Goal: Transaction & Acquisition: Book appointment/travel/reservation

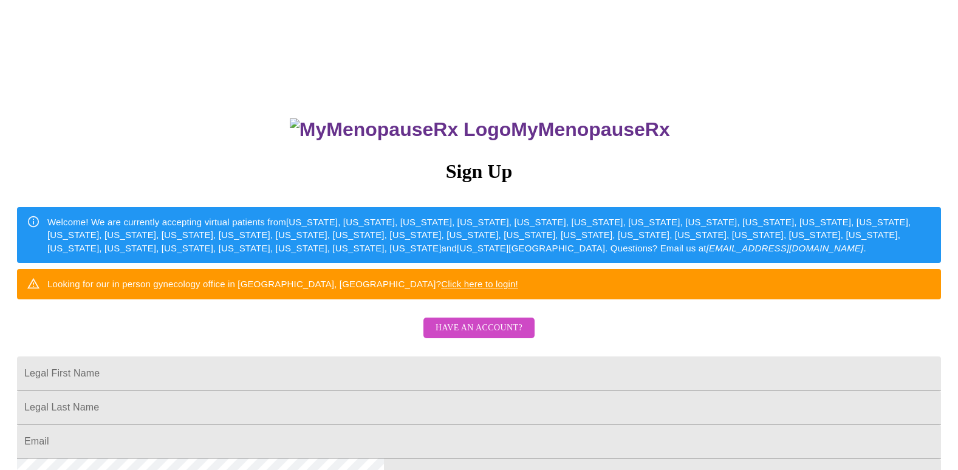
click at [513, 336] on span "Have an account?" at bounding box center [479, 328] width 87 height 15
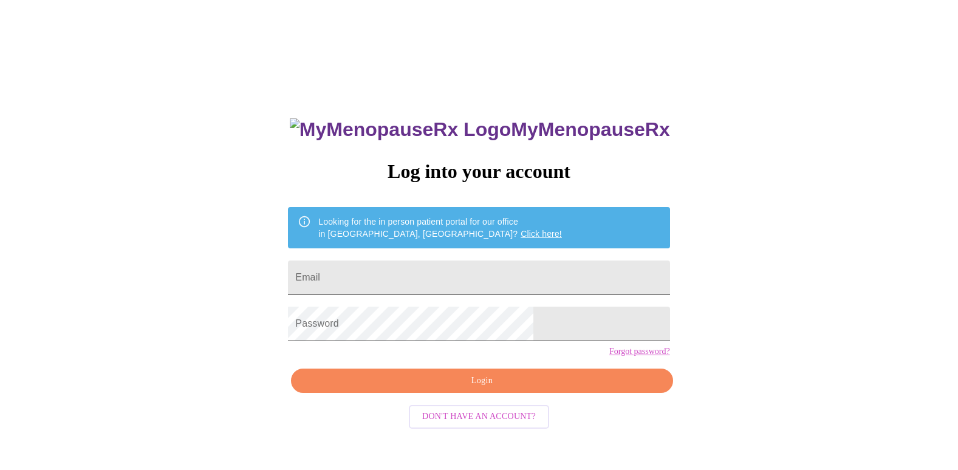
click at [302, 5] on div "MyMenopauseRx Log into your account Looking for the in person patient portal fo…" at bounding box center [479, 287] width 948 height 564
click at [426, 278] on input "Email" at bounding box center [478, 278] width 381 height 34
type input "[EMAIL_ADDRESS][DOMAIN_NAME]"
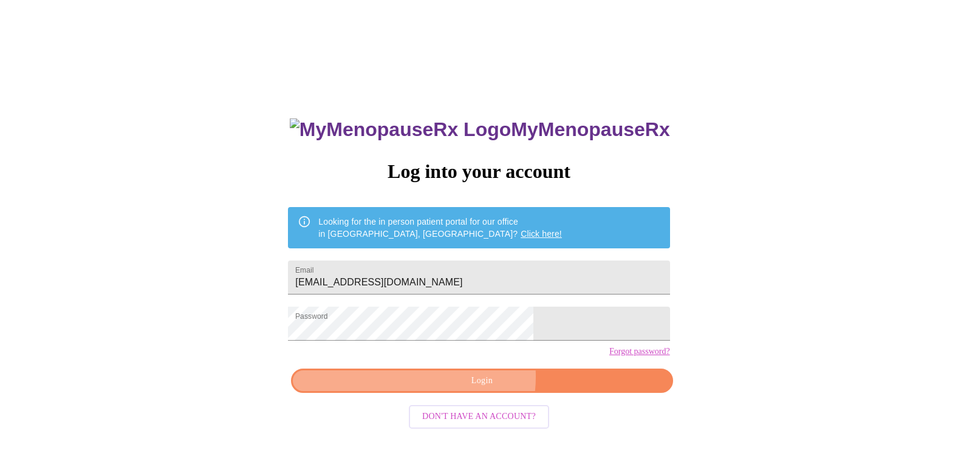
click at [467, 389] on span "Login" at bounding box center [482, 381] width 354 height 15
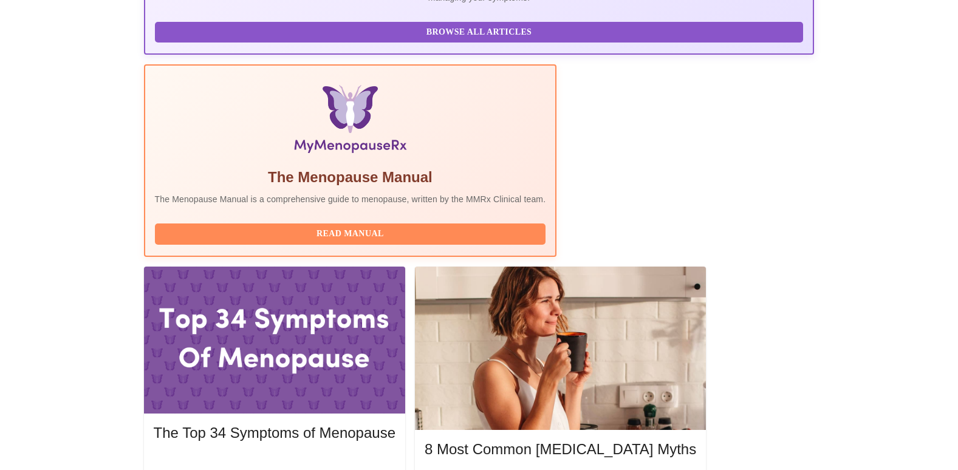
scroll to position [304, 0]
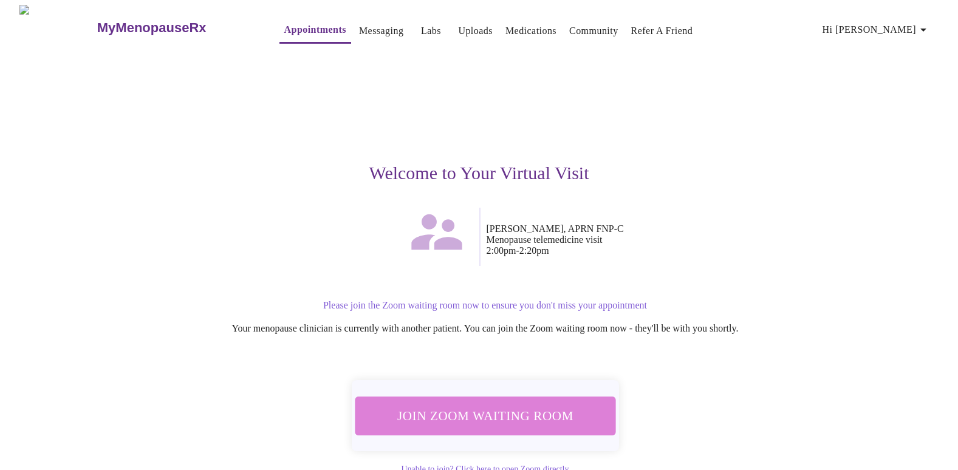
click at [488, 413] on span "Join Zoom Waiting Room" at bounding box center [485, 415] width 236 height 23
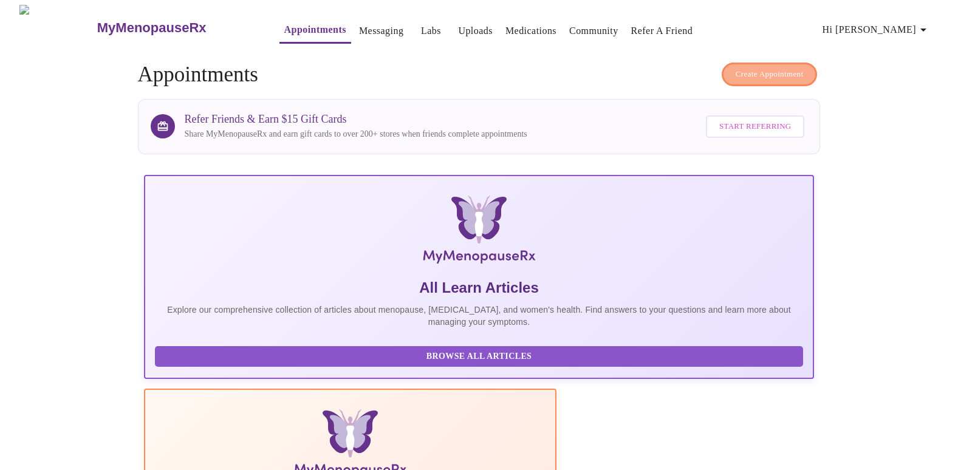
click at [754, 67] on span "Create Appointment" at bounding box center [770, 74] width 68 height 14
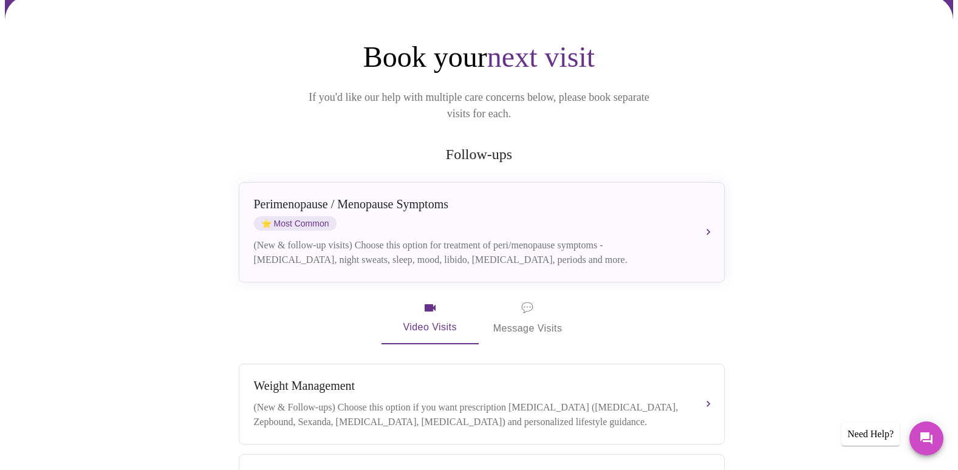
scroll to position [121, 0]
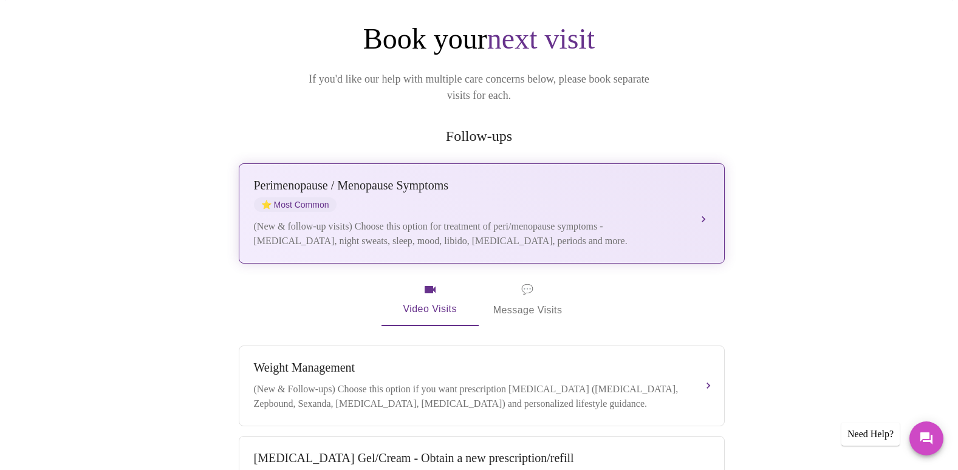
click at [708, 194] on button "Perimenopause / Menopause Symptoms ⭐ Most Common (New & follow-up visits) Choos…" at bounding box center [482, 213] width 486 height 100
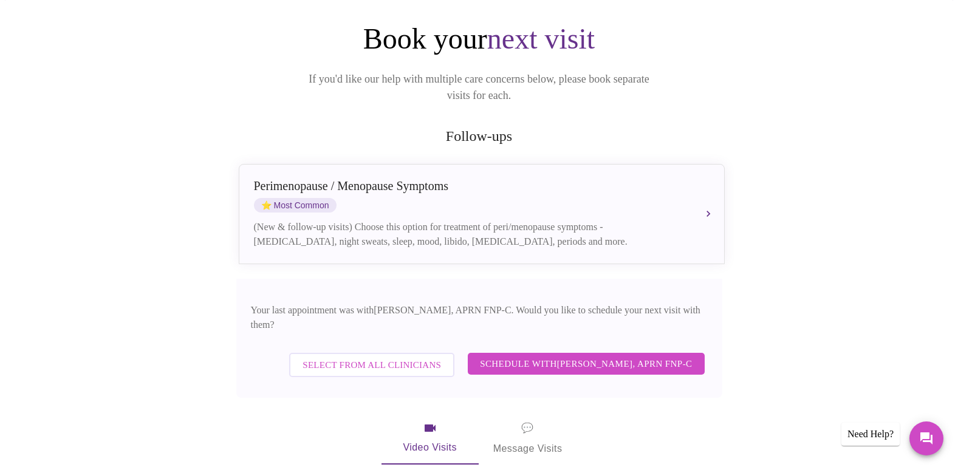
click at [589, 356] on span "Schedule with Kelly Perisin, APRN FNP-C" at bounding box center [586, 364] width 212 height 16
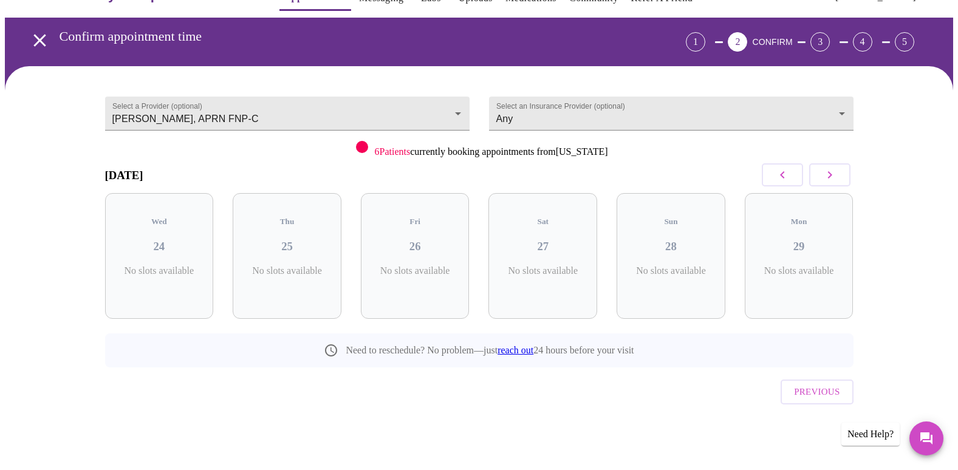
scroll to position [7, 0]
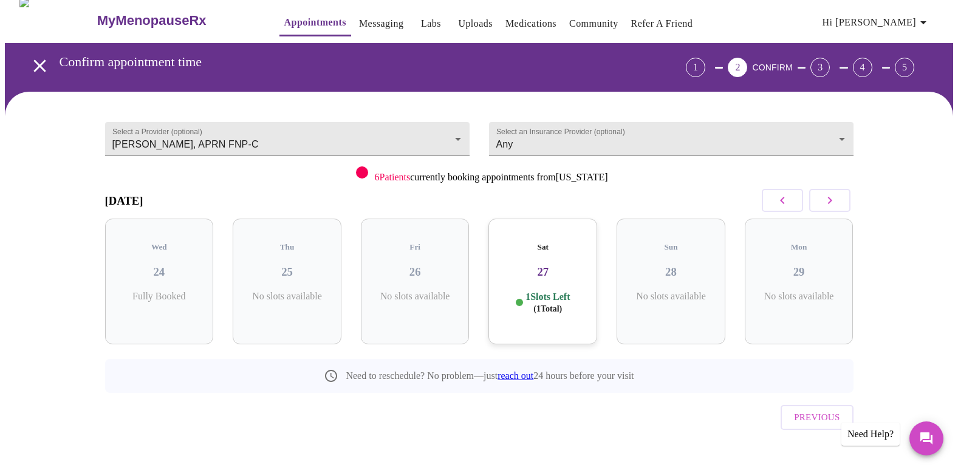
click at [827, 202] on icon "button" at bounding box center [829, 200] width 15 height 15
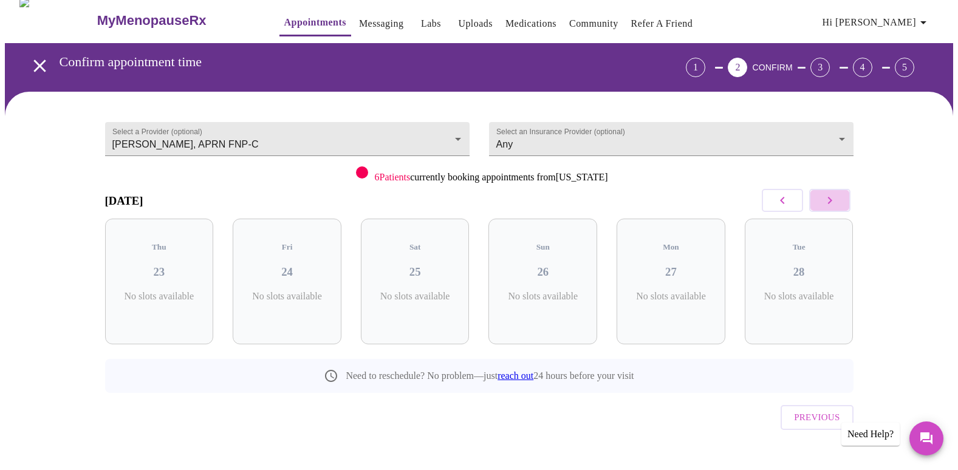
click at [827, 202] on icon "button" at bounding box center [829, 200] width 15 height 15
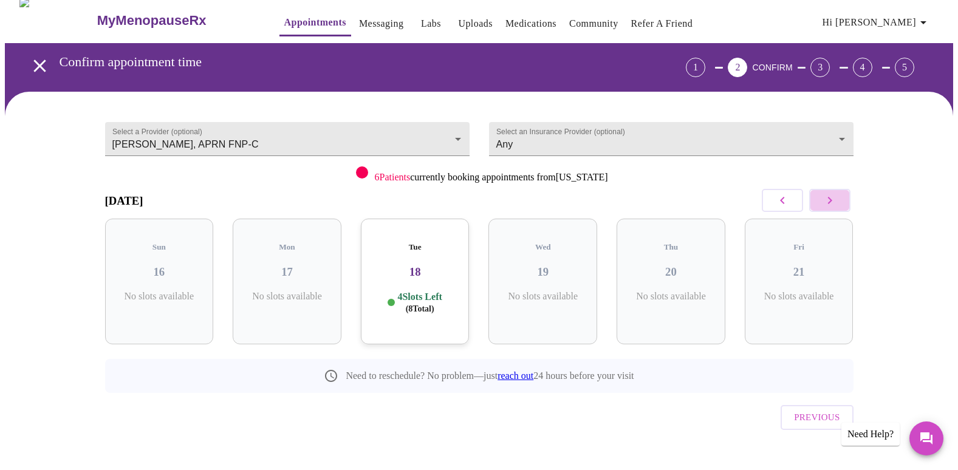
click at [827, 202] on icon "button" at bounding box center [829, 200] width 15 height 15
click at [785, 195] on icon "button" at bounding box center [782, 200] width 15 height 15
click at [669, 265] on h3 "02" at bounding box center [670, 271] width 89 height 13
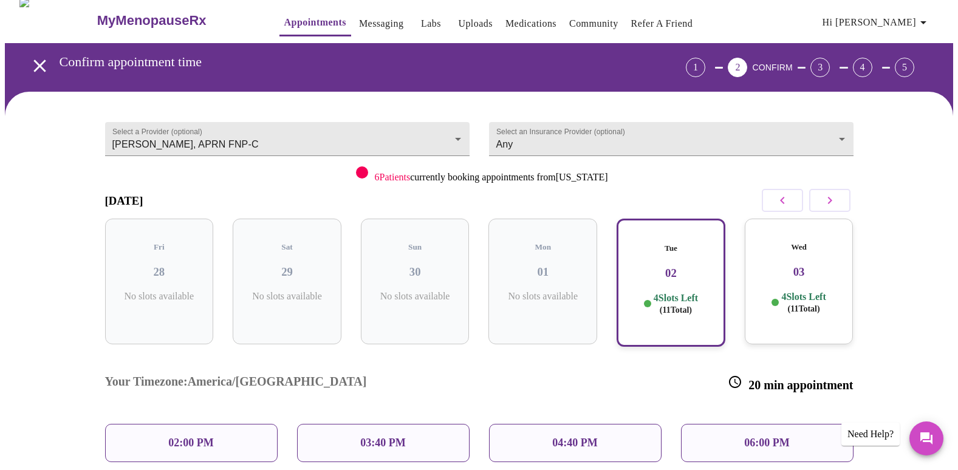
click at [803, 265] on h3 "03" at bounding box center [798, 271] width 89 height 13
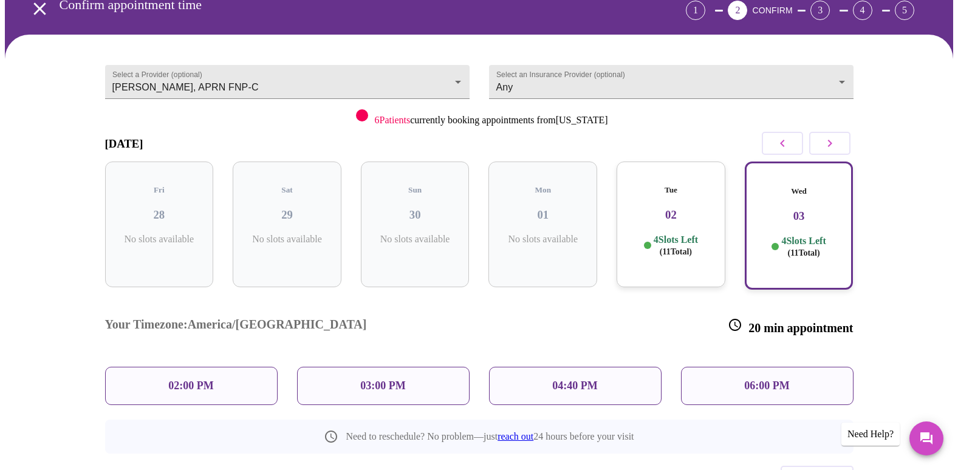
scroll to position [0, 0]
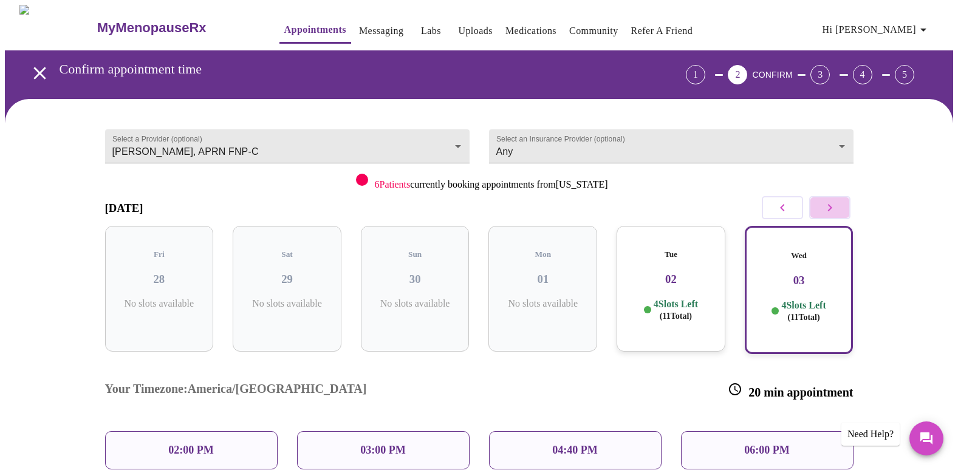
click at [827, 209] on icon "button" at bounding box center [829, 207] width 15 height 15
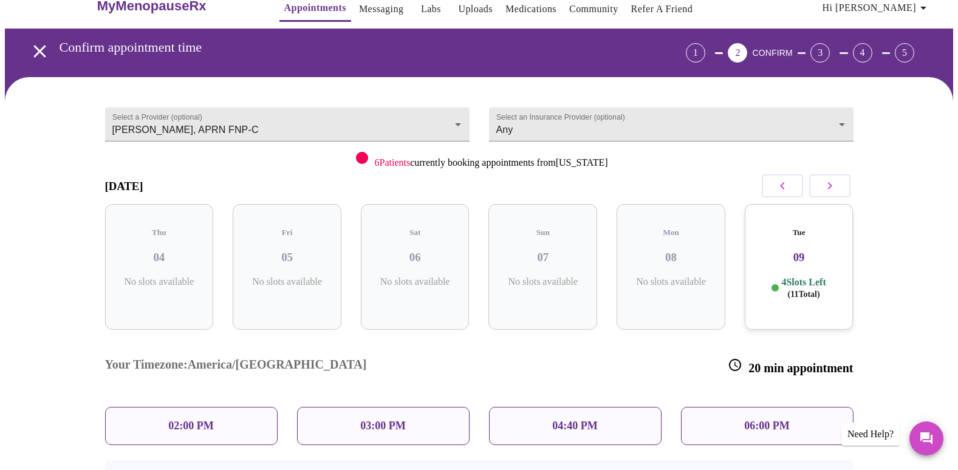
scroll to position [61, 0]
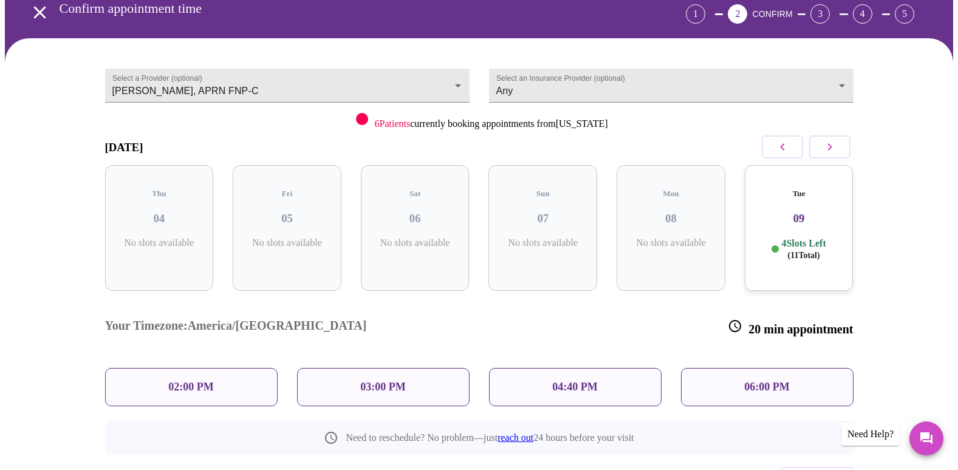
click at [807, 237] on p "4 Slots Left ( 11 Total)" at bounding box center [803, 249] width 44 height 24
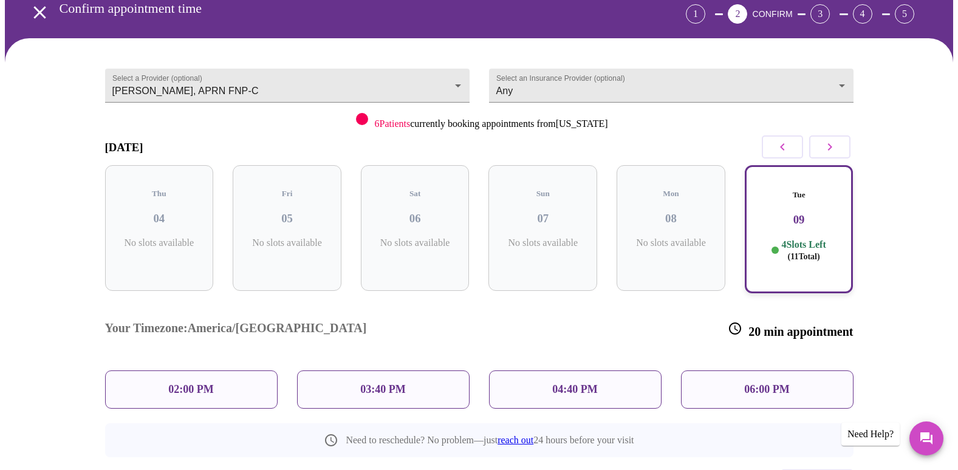
click at [803, 239] on p "4 Slots Left ( 11 Total)" at bounding box center [803, 251] width 44 height 24
click at [777, 142] on icon "button" at bounding box center [782, 147] width 15 height 15
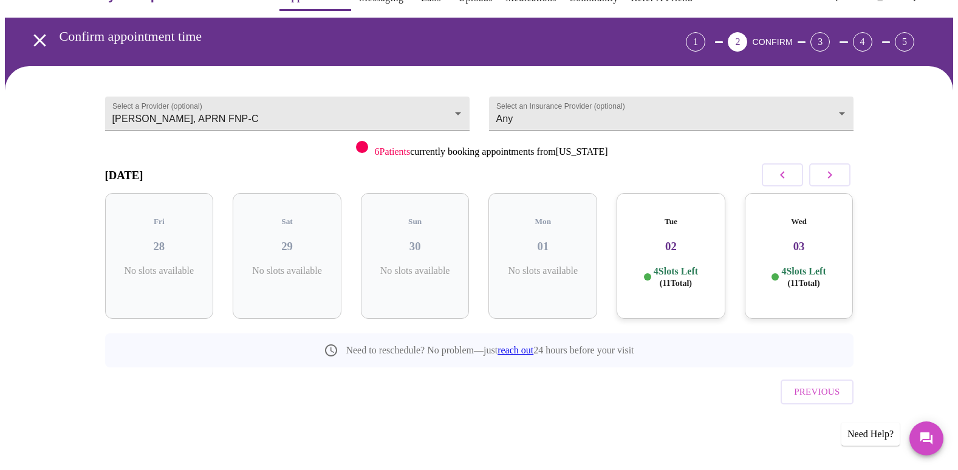
scroll to position [7, 0]
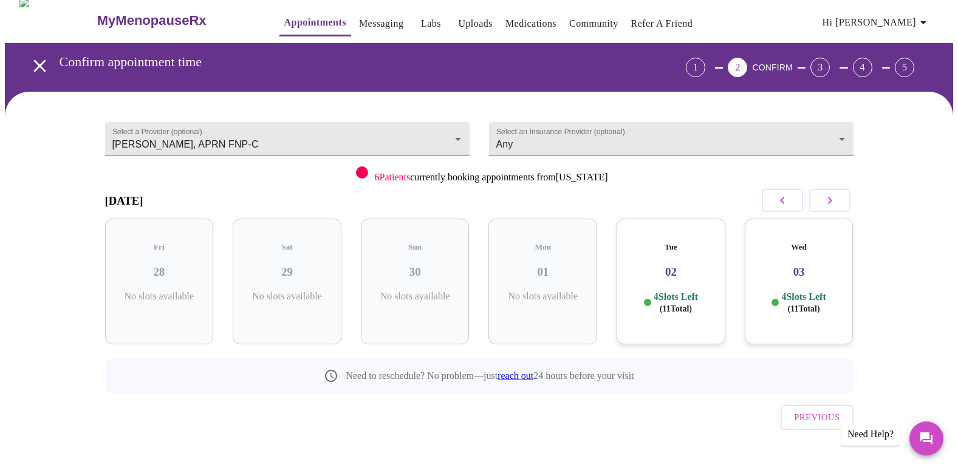
click at [827, 199] on icon "button" at bounding box center [829, 200] width 15 height 15
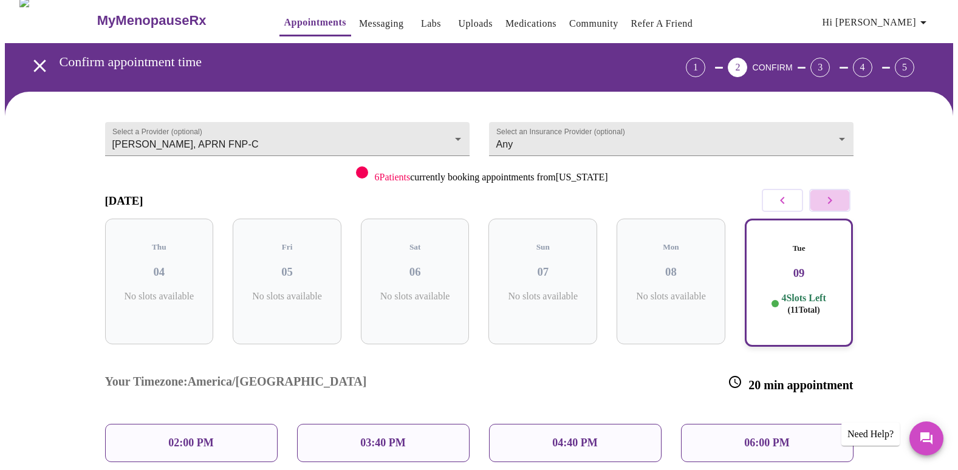
click at [827, 199] on icon "button" at bounding box center [829, 200] width 15 height 15
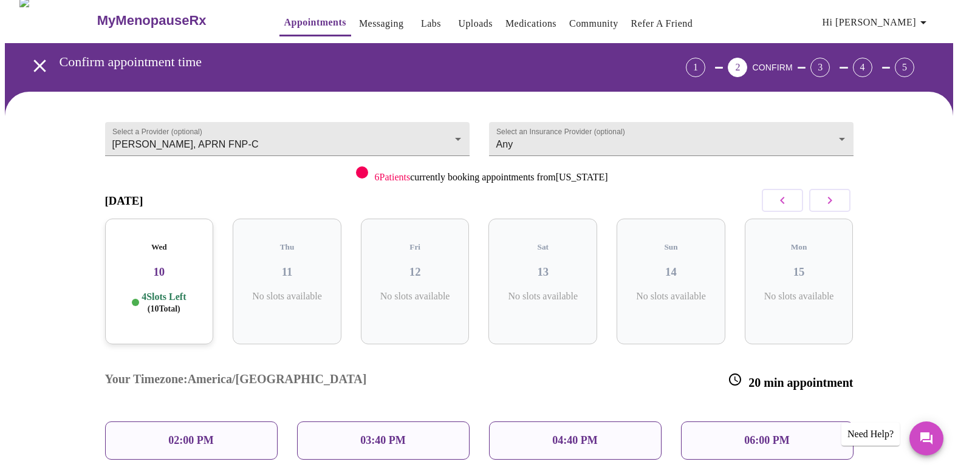
click at [785, 198] on icon "button" at bounding box center [782, 200] width 15 height 15
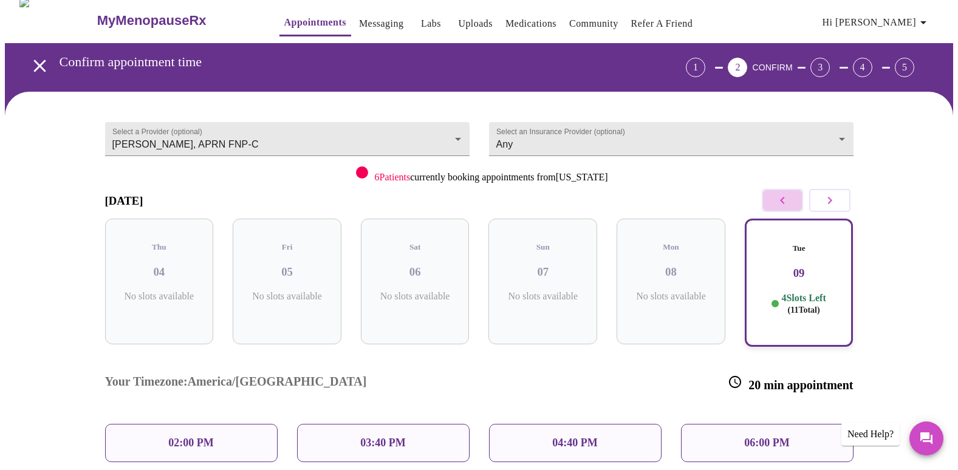
click at [785, 202] on icon "button" at bounding box center [782, 200] width 15 height 15
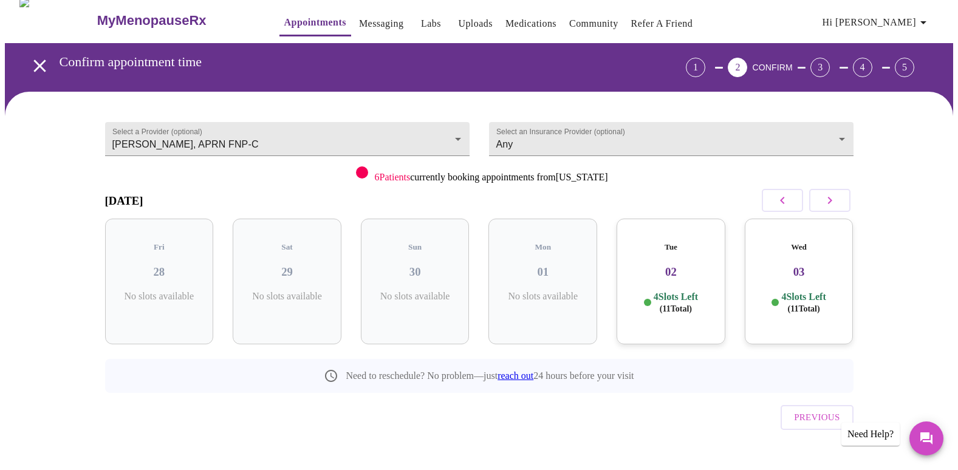
click at [676, 270] on div "Tue 02 4 Slots Left ( 11 Total)" at bounding box center [671, 282] width 109 height 126
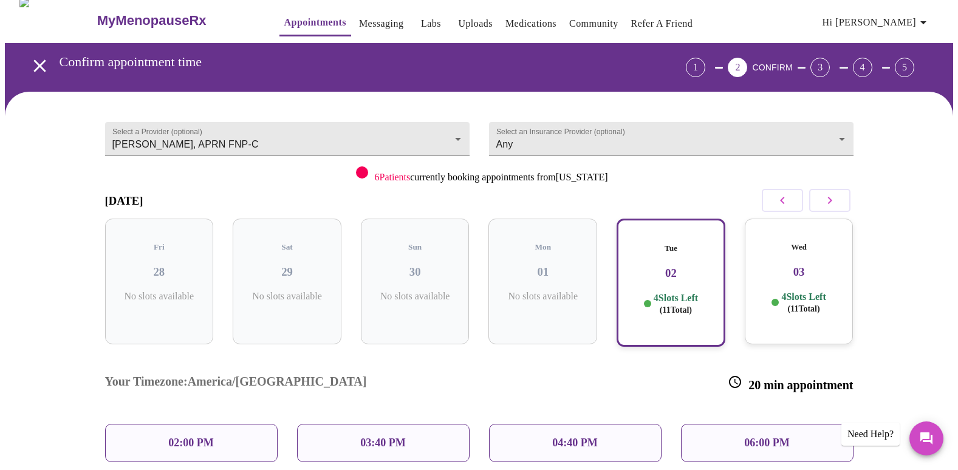
click at [185, 437] on p "02:00 PM" at bounding box center [190, 443] width 45 height 13
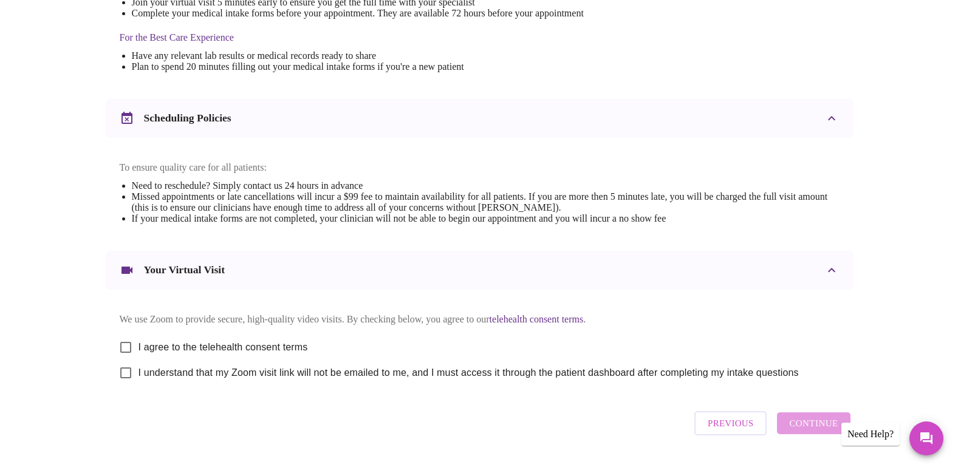
scroll to position [411, 0]
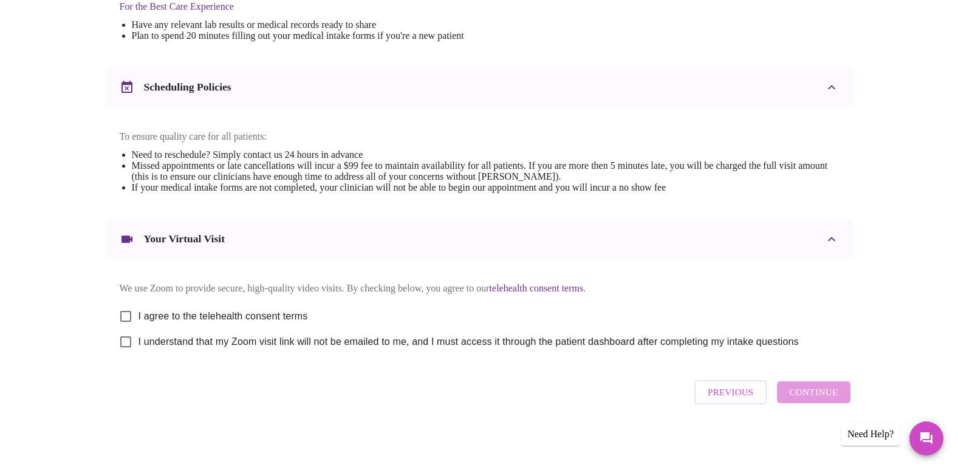
click at [130, 314] on input "I agree to the telehealth consent terms" at bounding box center [126, 317] width 26 height 26
checkbox input "true"
click at [124, 344] on input "I understand that my Zoom visit link will not be emailed to me, and I must acce…" at bounding box center [126, 342] width 26 height 26
checkbox input "true"
click at [793, 397] on span "Continue" at bounding box center [813, 392] width 49 height 16
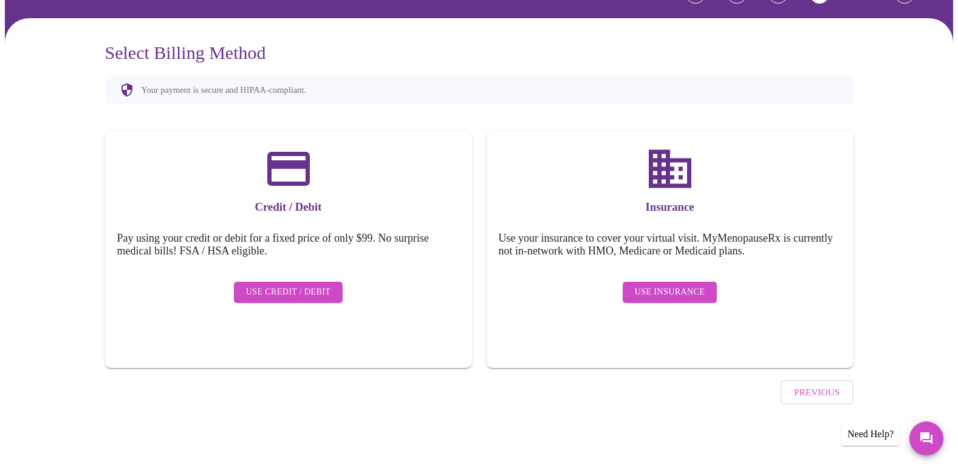
scroll to position [47, 0]
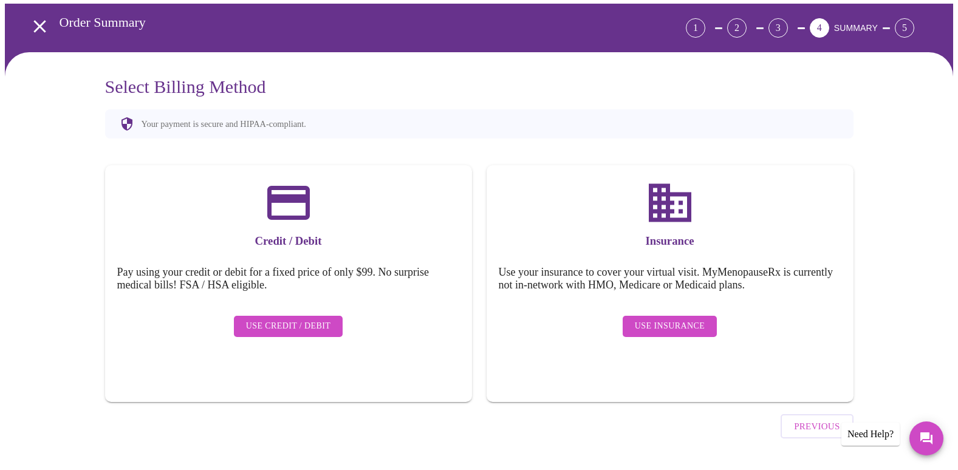
click at [310, 319] on span "Use Credit / Debit" at bounding box center [288, 326] width 85 height 15
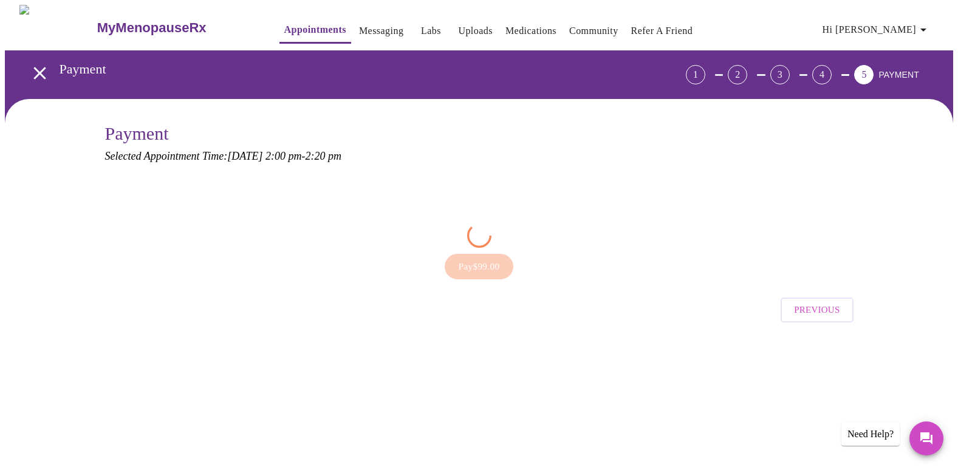
scroll to position [0, 0]
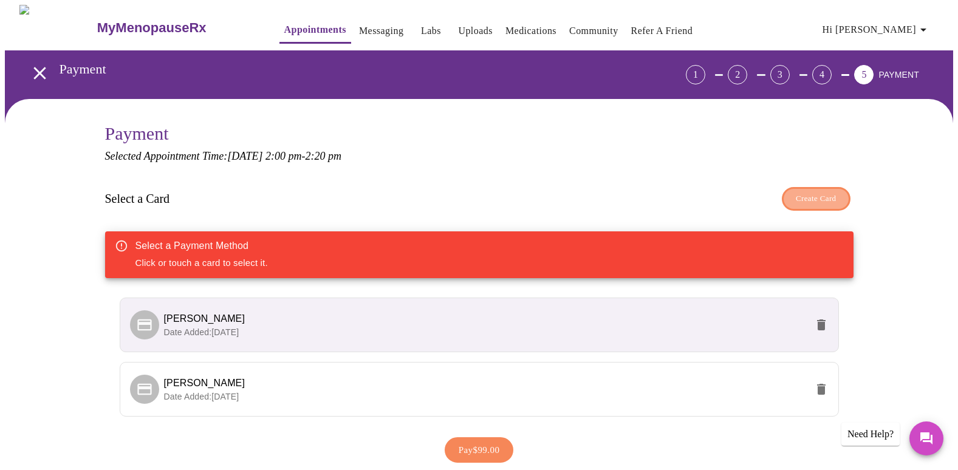
click at [833, 200] on span "Create Card" at bounding box center [816, 199] width 41 height 14
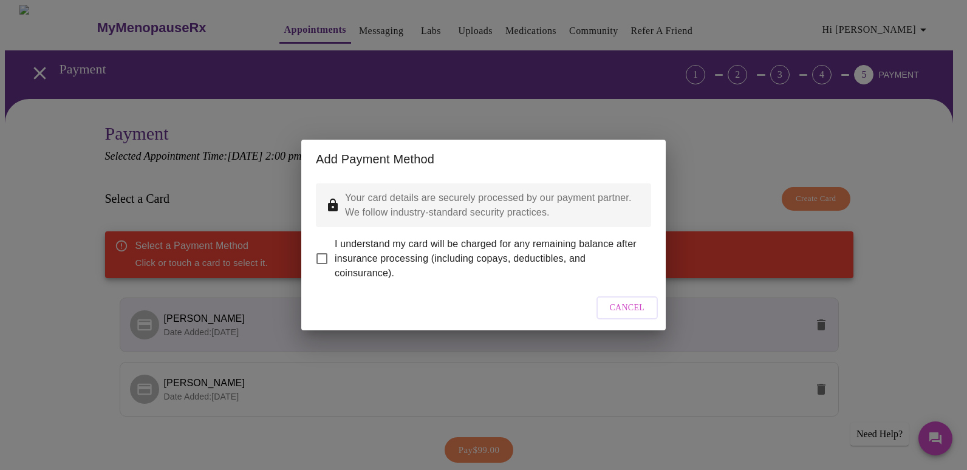
click at [646, 320] on button "Cancel" at bounding box center [627, 308] width 62 height 24
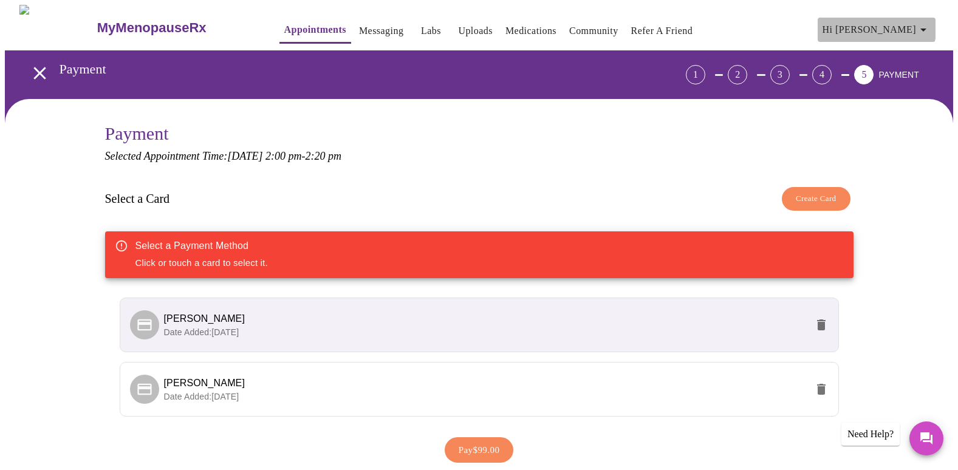
click at [915, 21] on span "Hi [PERSON_NAME]" at bounding box center [876, 29] width 108 height 17
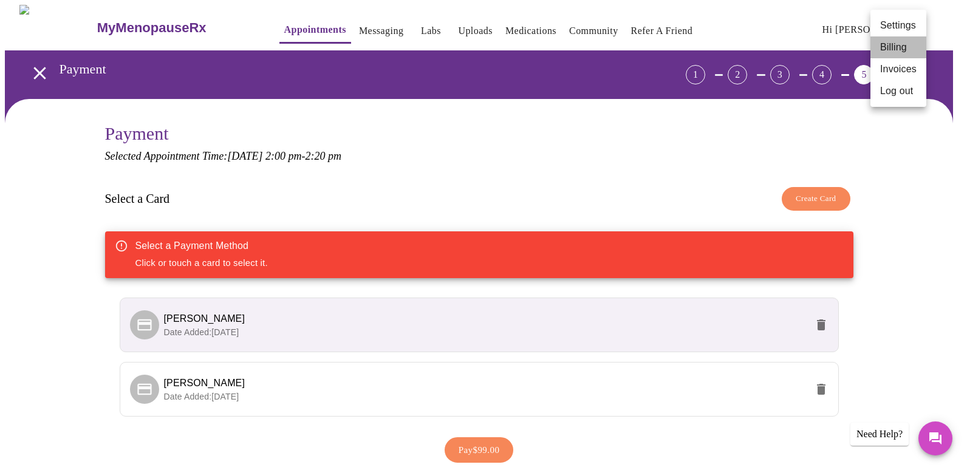
click at [890, 50] on li "Billing" at bounding box center [898, 47] width 56 height 22
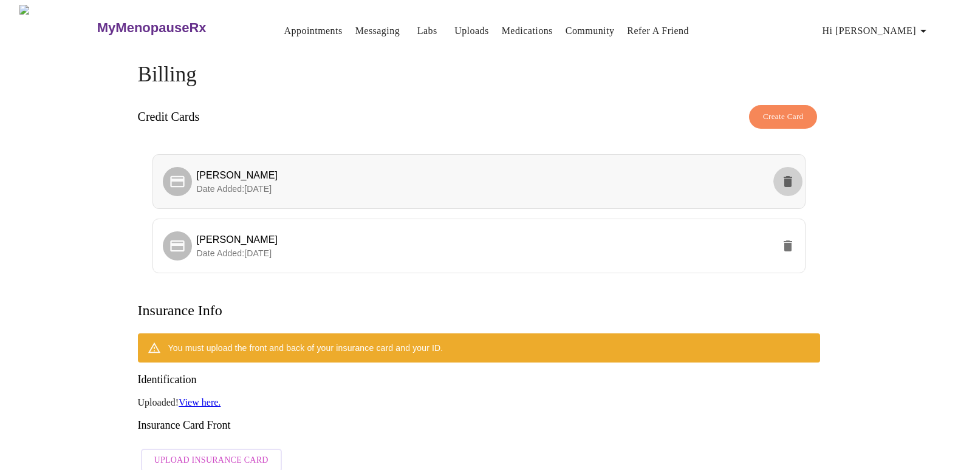
click at [786, 179] on icon "delete" at bounding box center [788, 181] width 9 height 11
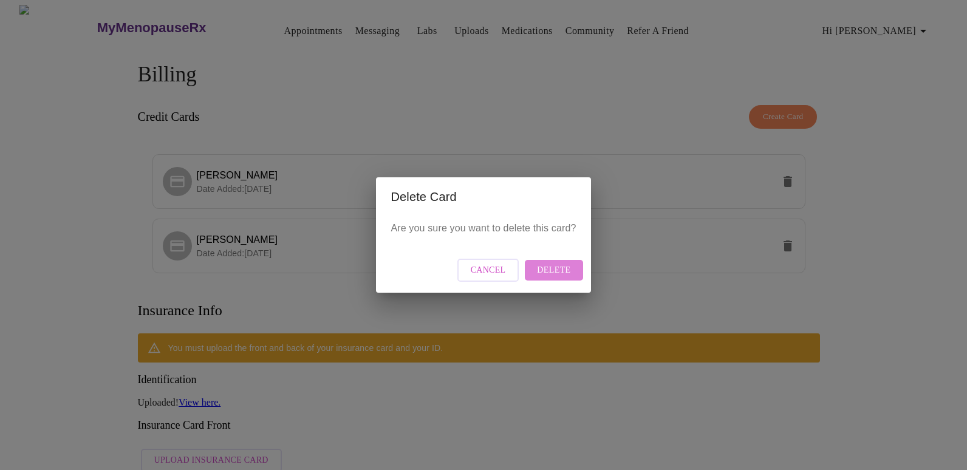
click at [570, 271] on button "Delete" at bounding box center [554, 270] width 58 height 21
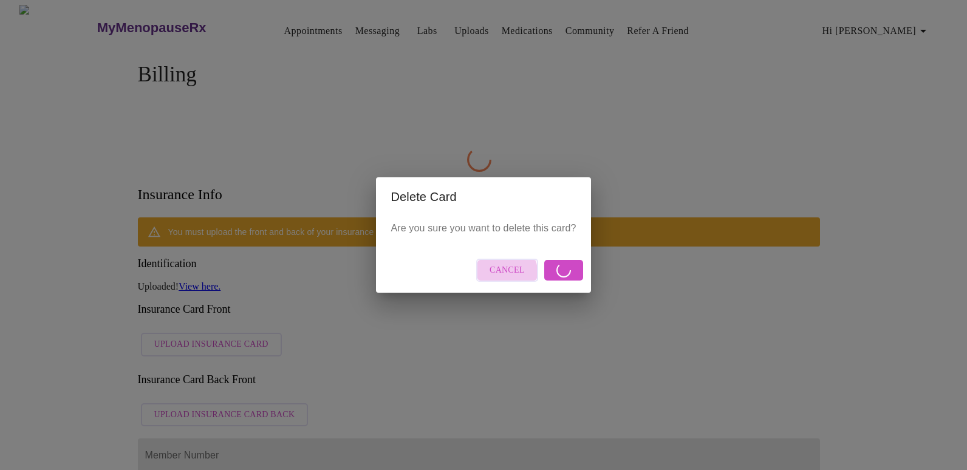
click at [497, 273] on span "Cancel" at bounding box center [507, 270] width 35 height 15
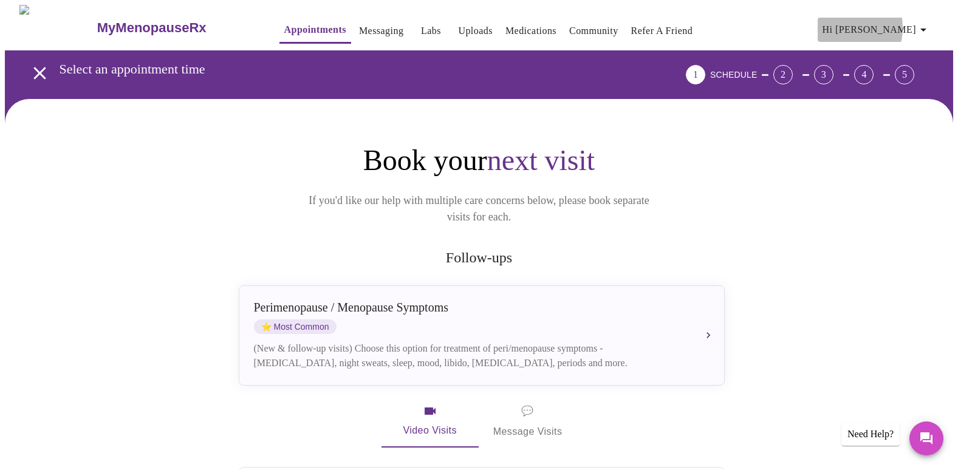
click at [878, 23] on span "Hi [PERSON_NAME]" at bounding box center [876, 29] width 108 height 17
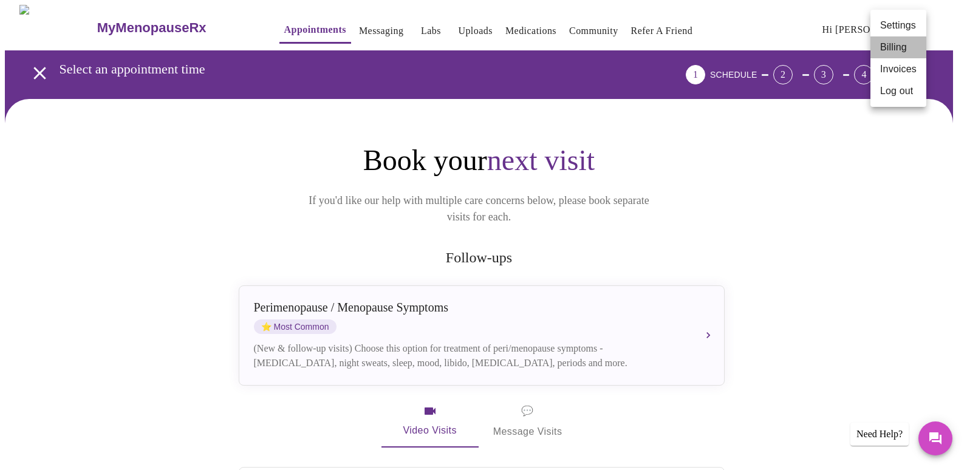
click at [889, 46] on li "Billing" at bounding box center [898, 47] width 56 height 22
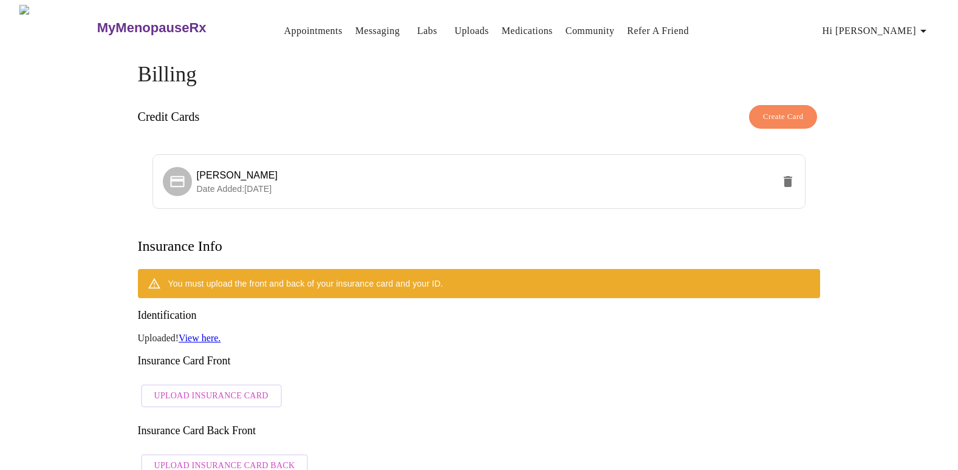
click at [921, 24] on icon "button" at bounding box center [923, 31] width 15 height 15
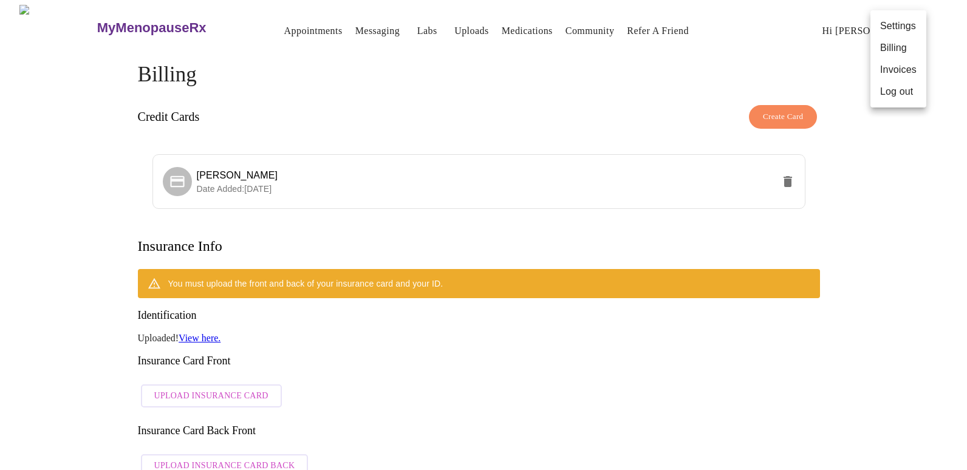
click at [558, 65] on div at bounding box center [483, 235] width 967 height 470
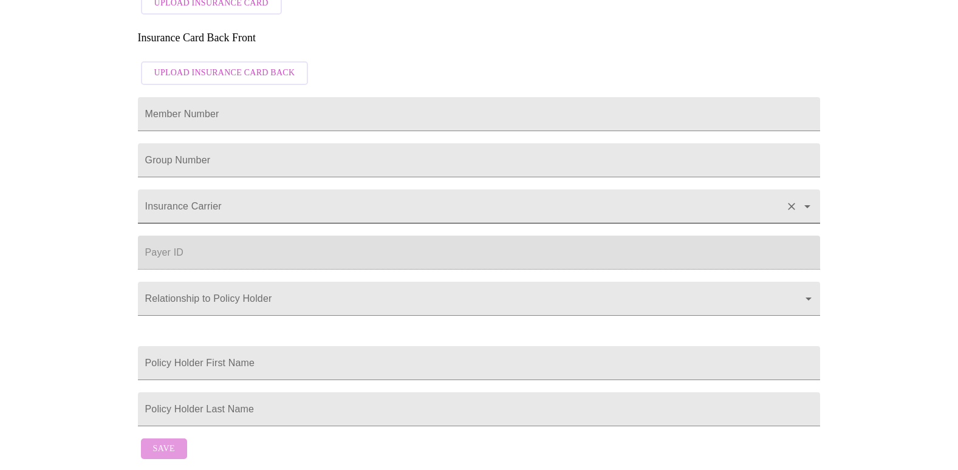
scroll to position [416, 0]
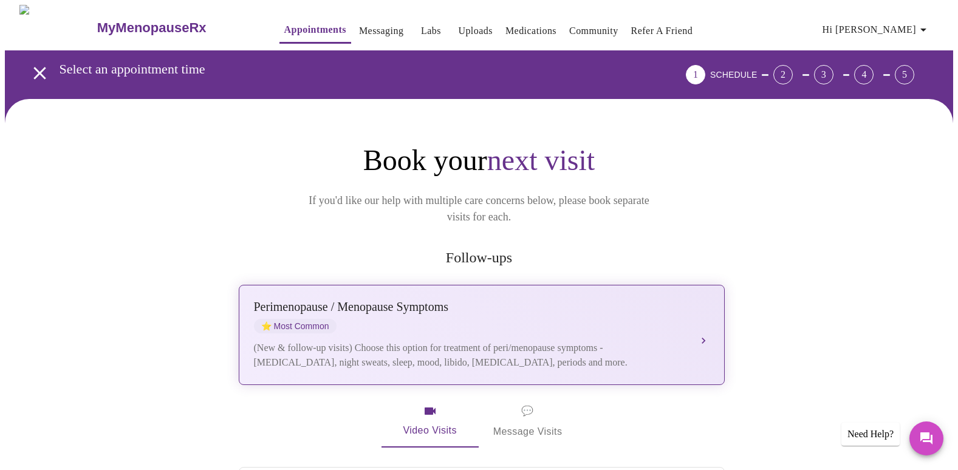
click at [703, 316] on button "Perimenopause / Menopause Symptoms ⭐ Most Common (New & follow-up visits) Choos…" at bounding box center [482, 335] width 486 height 100
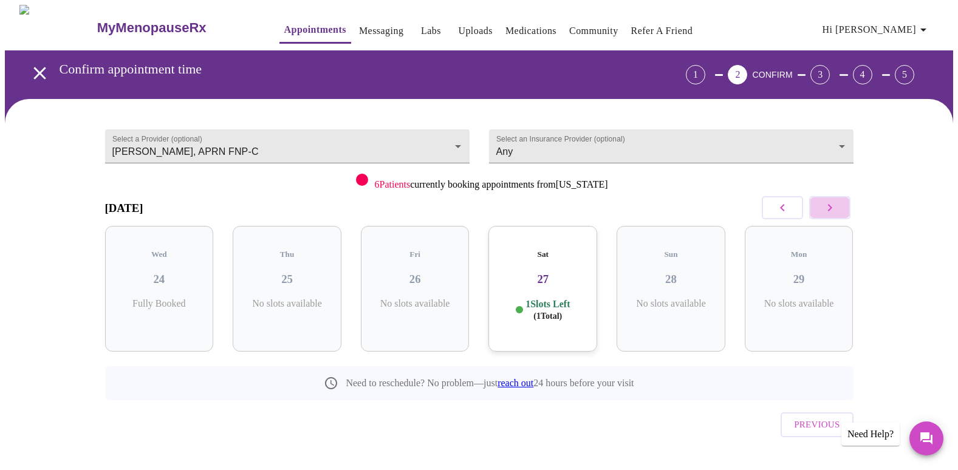
click at [830, 207] on icon "button" at bounding box center [829, 207] width 4 height 7
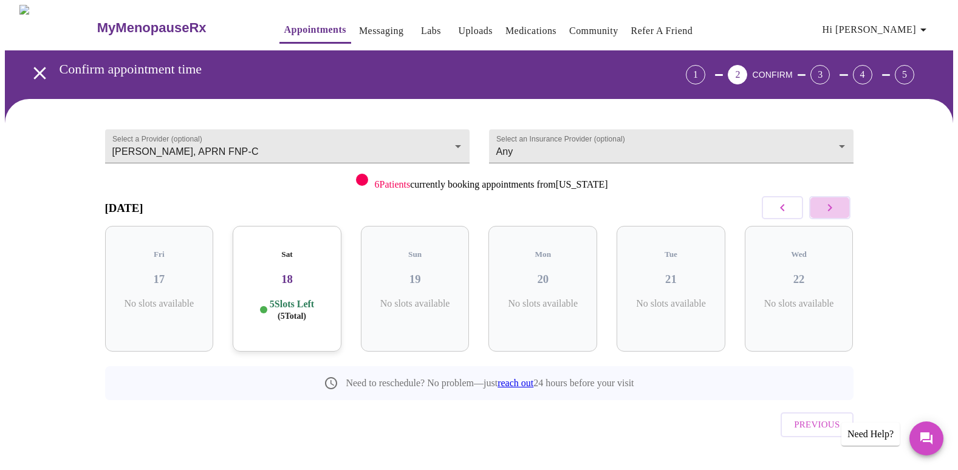
click at [830, 207] on icon "button" at bounding box center [829, 207] width 4 height 7
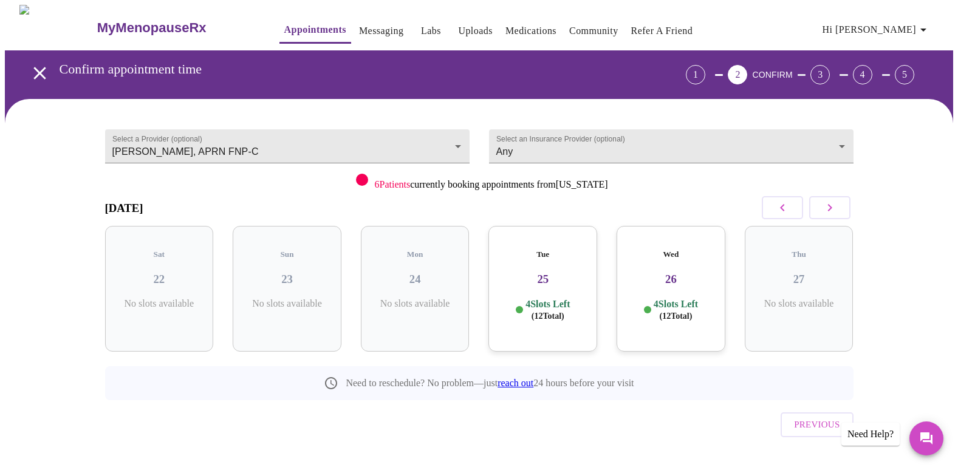
click at [832, 205] on icon "button" at bounding box center [829, 207] width 15 height 15
click at [677, 273] on h3 "02" at bounding box center [670, 279] width 89 height 13
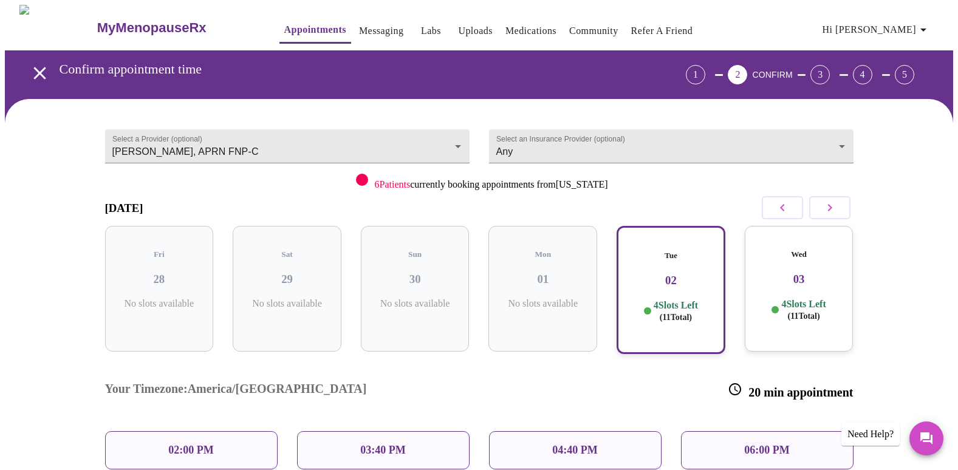
click at [213, 444] on p "02:00 PM" at bounding box center [190, 450] width 45 height 13
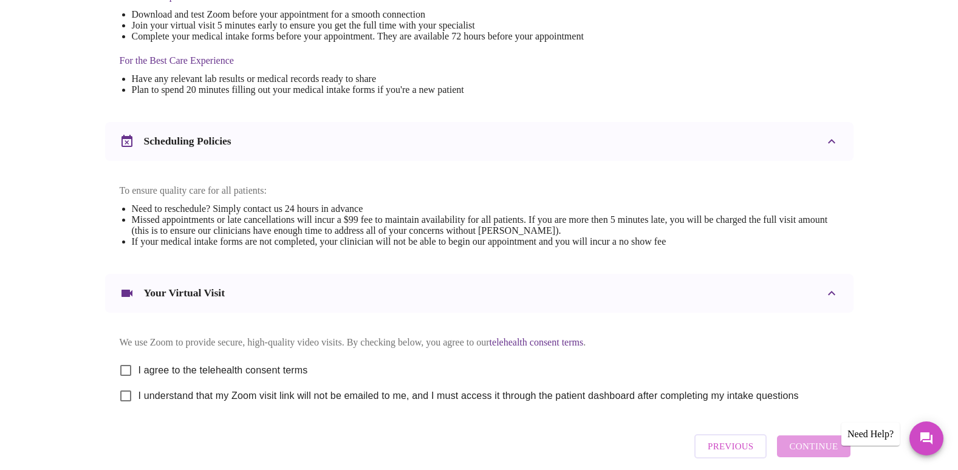
scroll to position [364, 0]
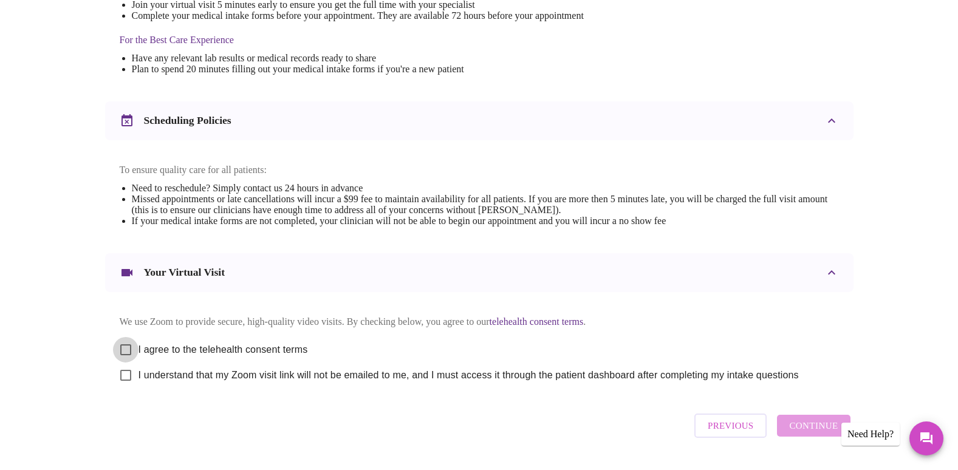
click at [125, 357] on input "I agree to the telehealth consent terms" at bounding box center [126, 350] width 26 height 26
checkbox input "true"
click at [126, 386] on input "I understand that my Zoom visit link will not be emailed to me, and I must acce…" at bounding box center [126, 376] width 26 height 26
checkbox input "true"
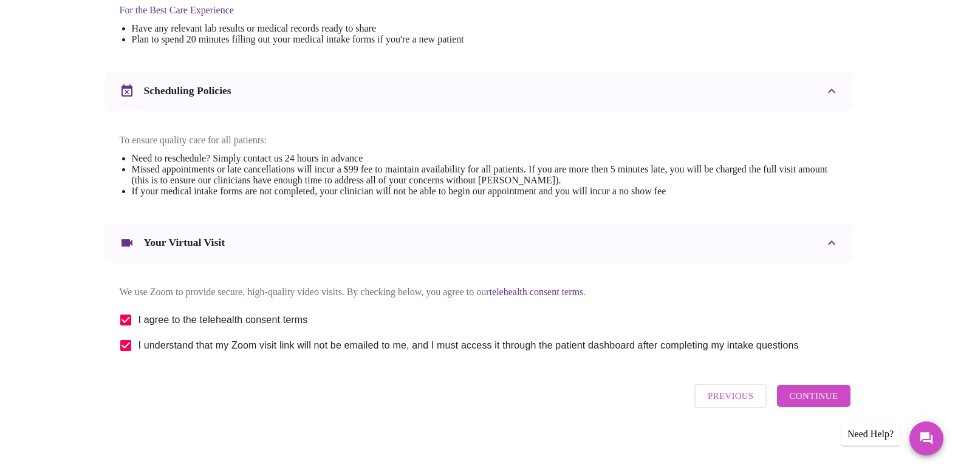
scroll to position [411, 0]
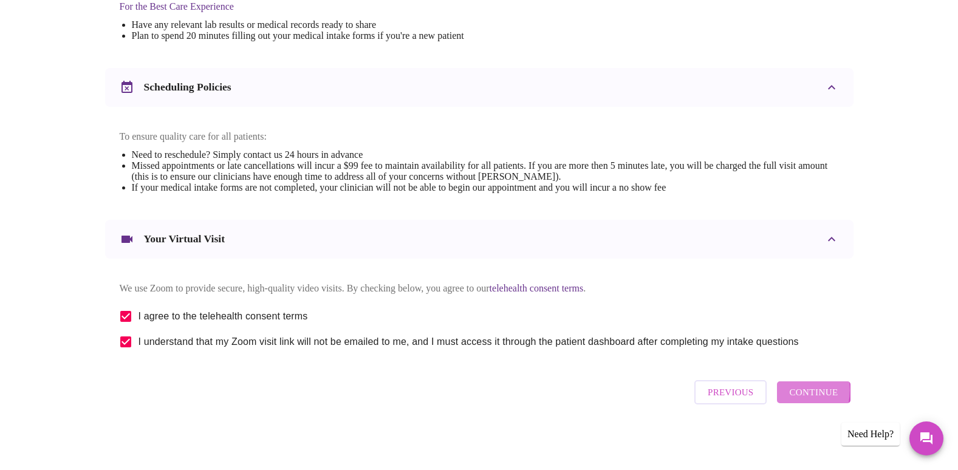
click at [790, 395] on button "Continue" at bounding box center [813, 392] width 73 height 22
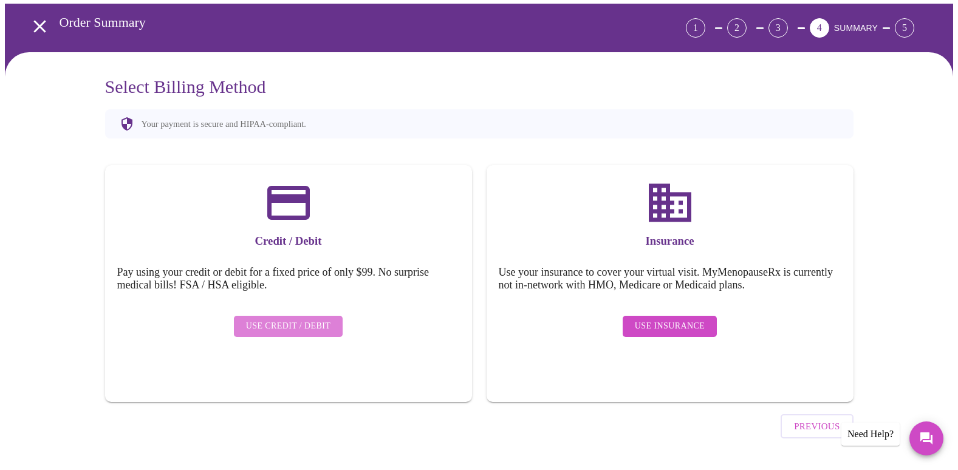
click at [293, 319] on span "Use Credit / Debit" at bounding box center [288, 326] width 85 height 15
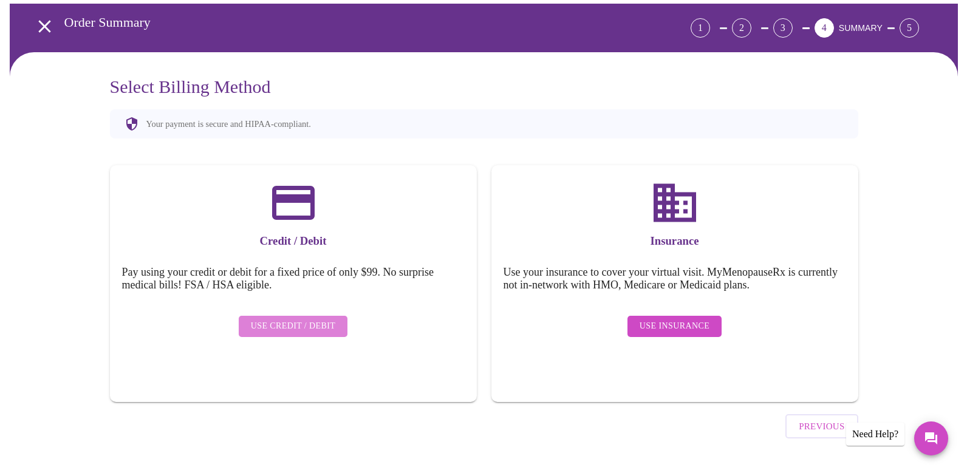
scroll to position [0, 0]
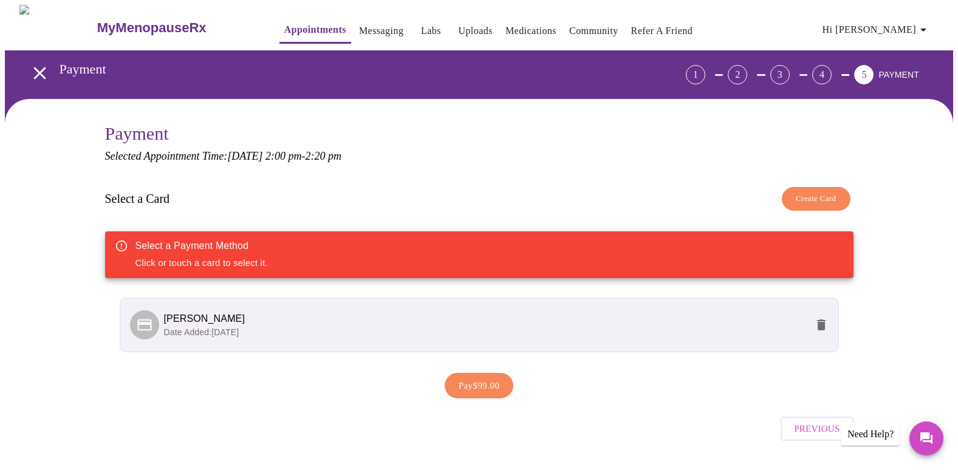
click at [822, 324] on icon "delete" at bounding box center [821, 324] width 9 height 11
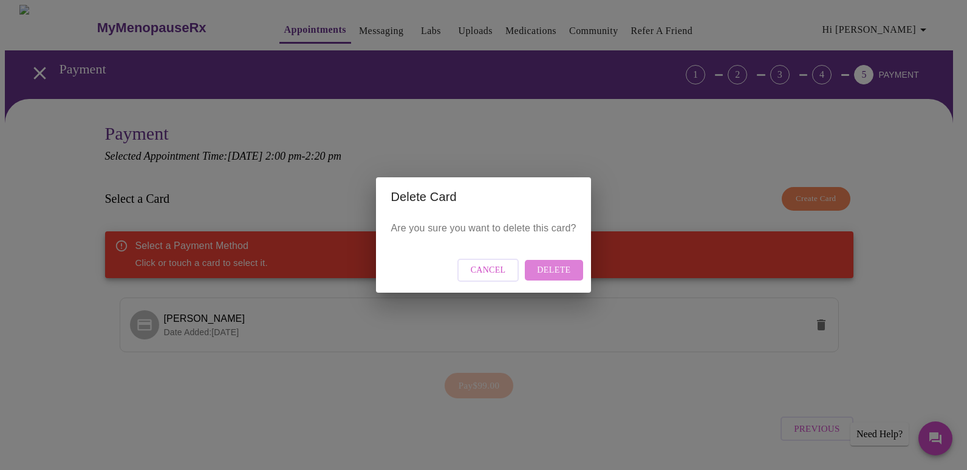
click at [561, 275] on span "Delete" at bounding box center [553, 270] width 33 height 15
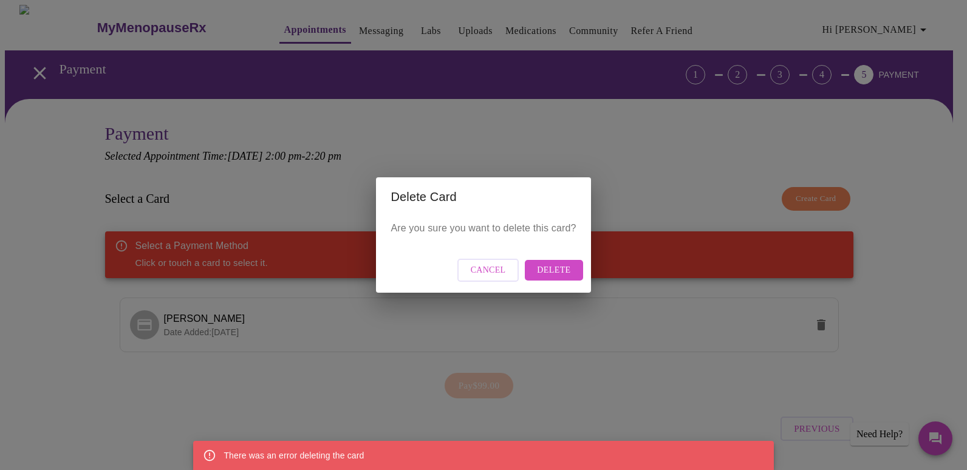
click at [491, 274] on span "Cancel" at bounding box center [488, 270] width 35 height 15
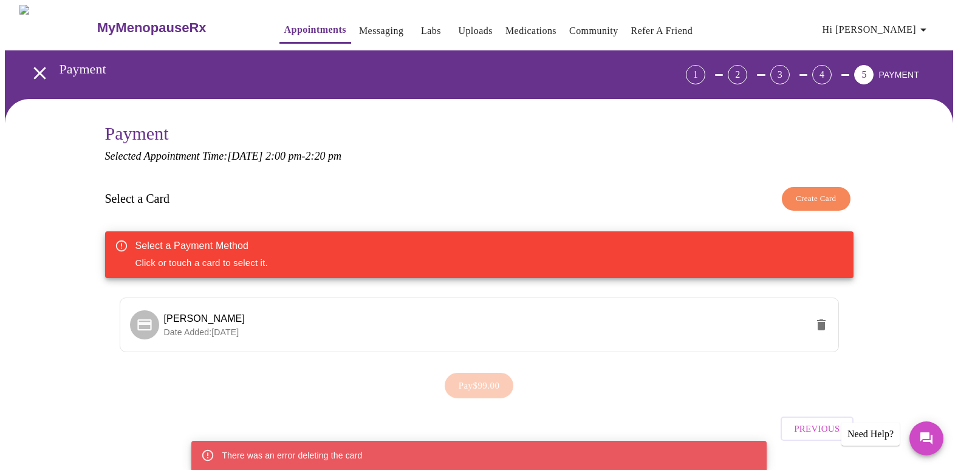
click at [801, 200] on span "Create Card" at bounding box center [816, 199] width 41 height 14
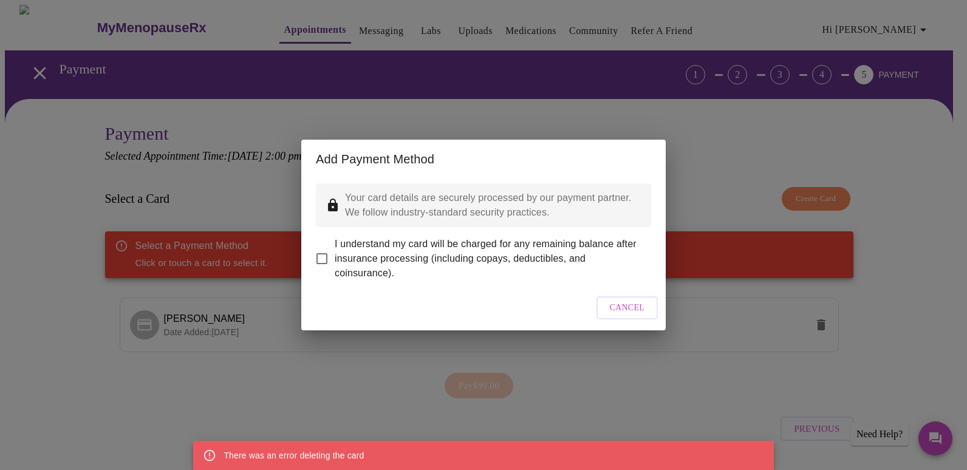
click at [624, 310] on span "Cancel" at bounding box center [627, 308] width 35 height 15
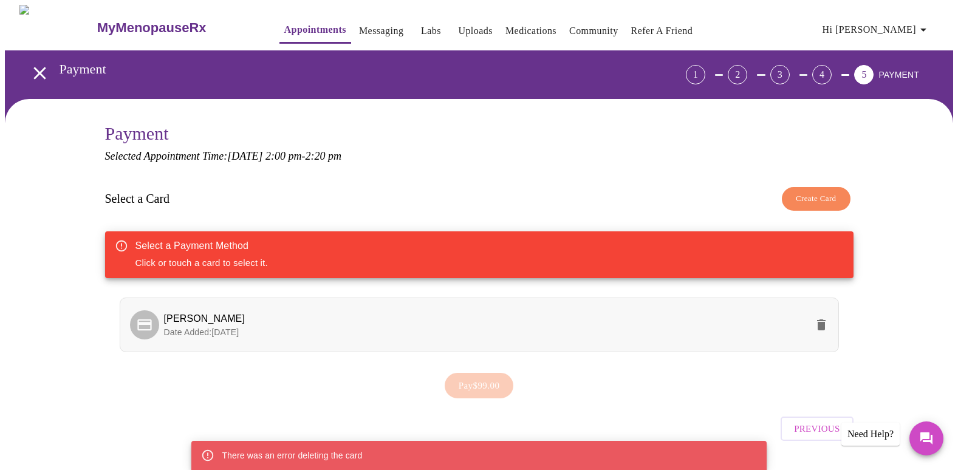
click at [819, 324] on icon "delete" at bounding box center [821, 324] width 9 height 11
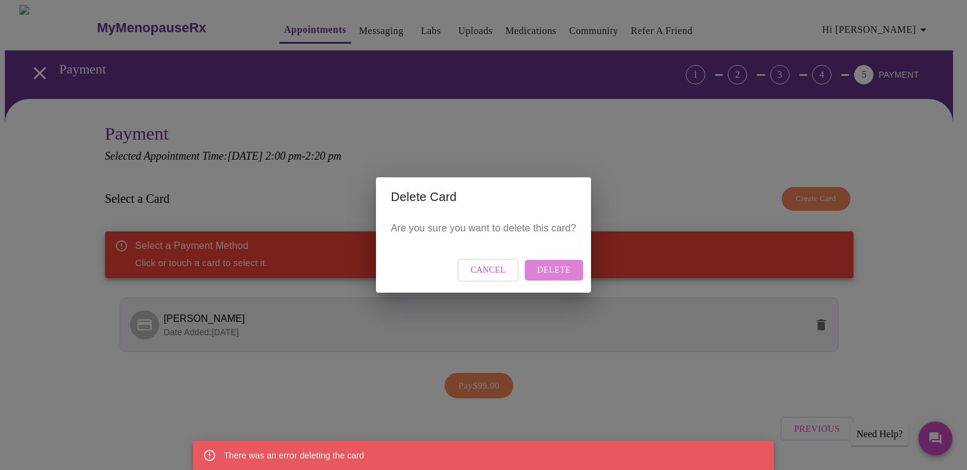
click at [557, 271] on span "Delete" at bounding box center [553, 270] width 33 height 15
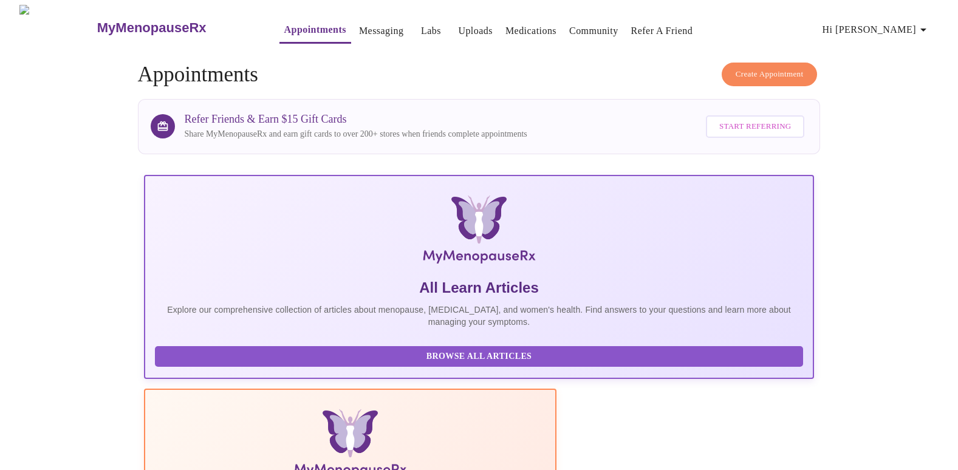
click at [761, 67] on span "Create Appointment" at bounding box center [770, 74] width 68 height 14
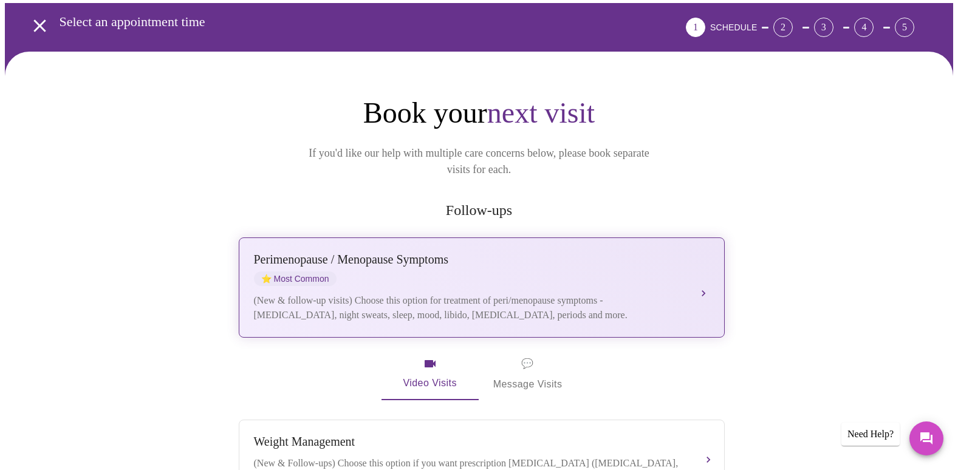
scroll to position [61, 0]
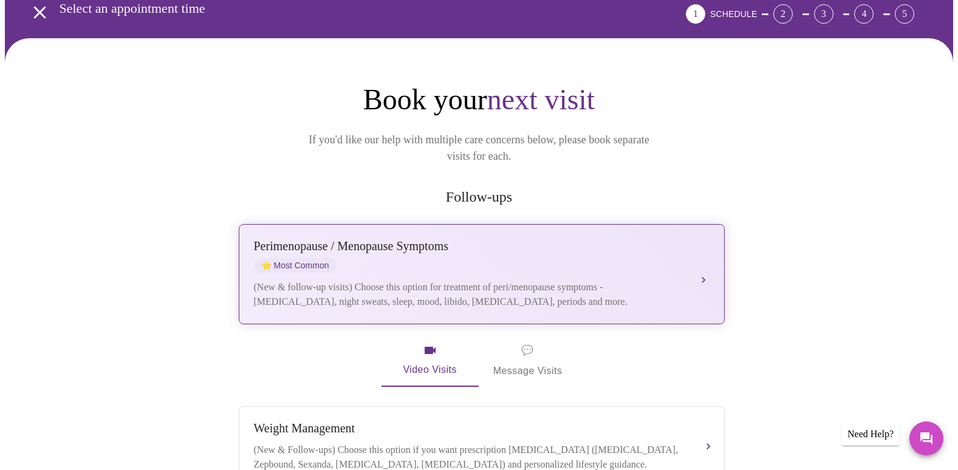
click at [706, 256] on button "[MEDICAL_DATA] / Menopause Symptoms ⭐ Most Common (New & follow-up visits) Choo…" at bounding box center [482, 274] width 486 height 100
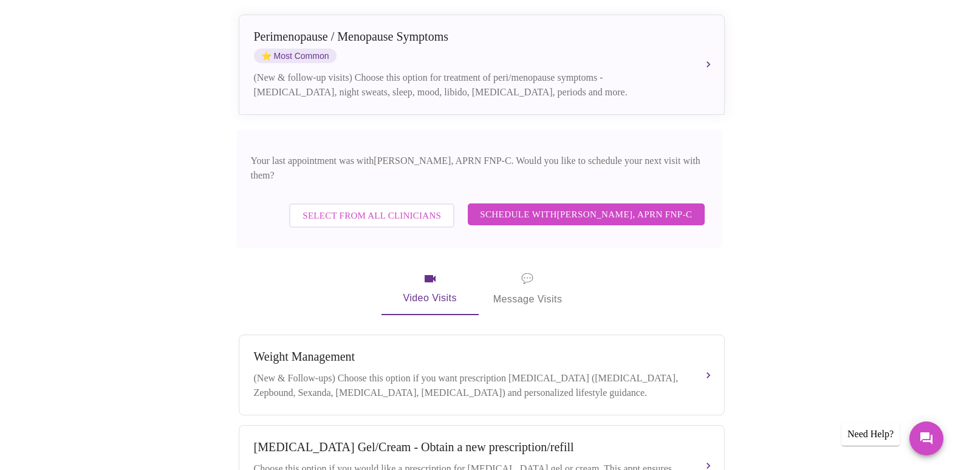
scroll to position [425, 0]
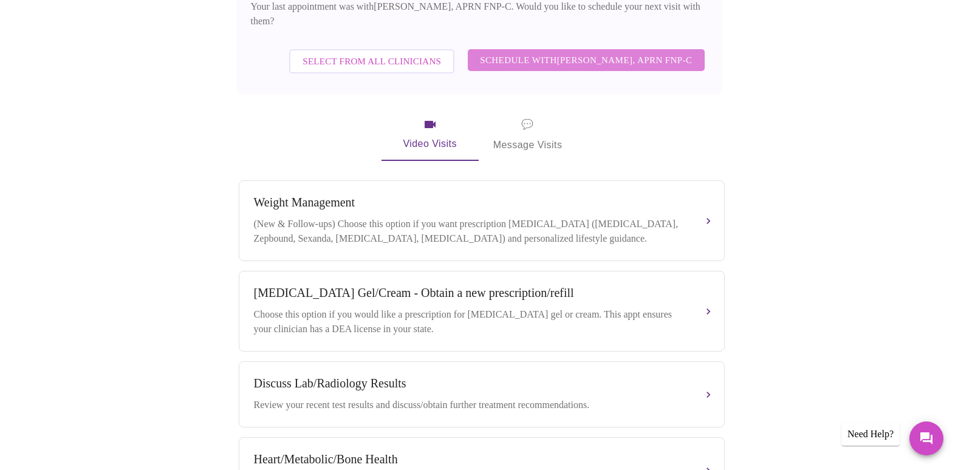
click at [651, 52] on span "Schedule with [PERSON_NAME], APRN FNP-C" at bounding box center [586, 60] width 212 height 16
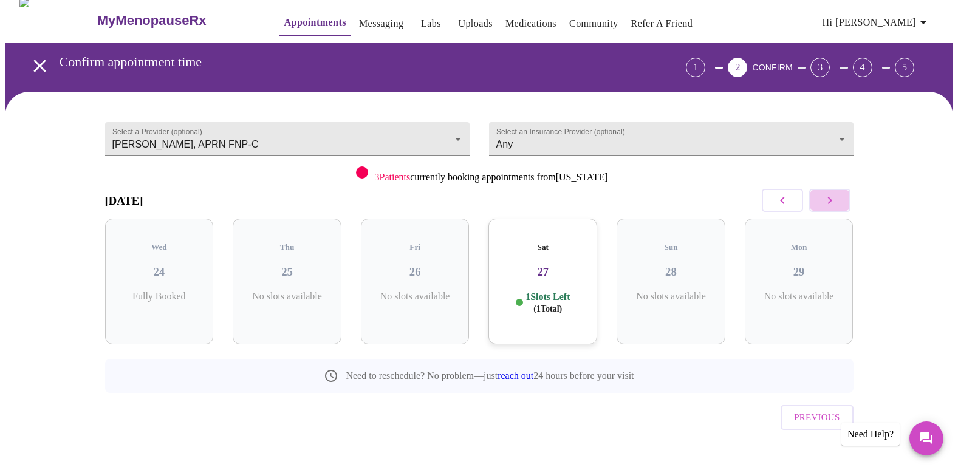
click at [832, 197] on icon "button" at bounding box center [829, 200] width 15 height 15
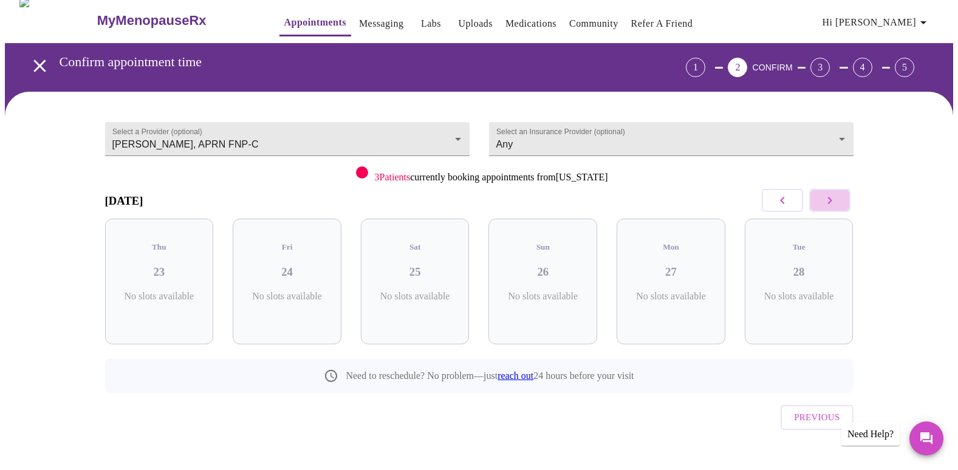
click at [832, 197] on icon "button" at bounding box center [829, 200] width 15 height 15
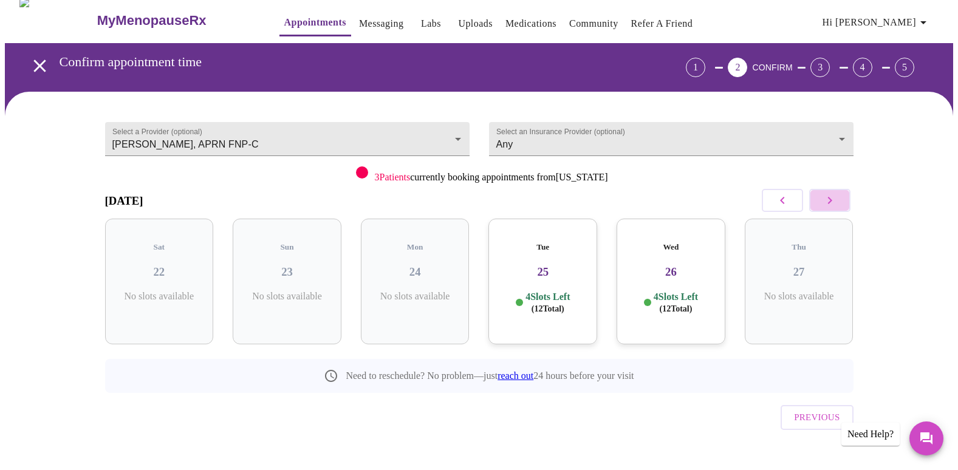
click at [832, 197] on icon "button" at bounding box center [829, 200] width 15 height 15
click at [673, 291] on p "4 Slots Left ( 11 Total)" at bounding box center [676, 303] width 44 height 24
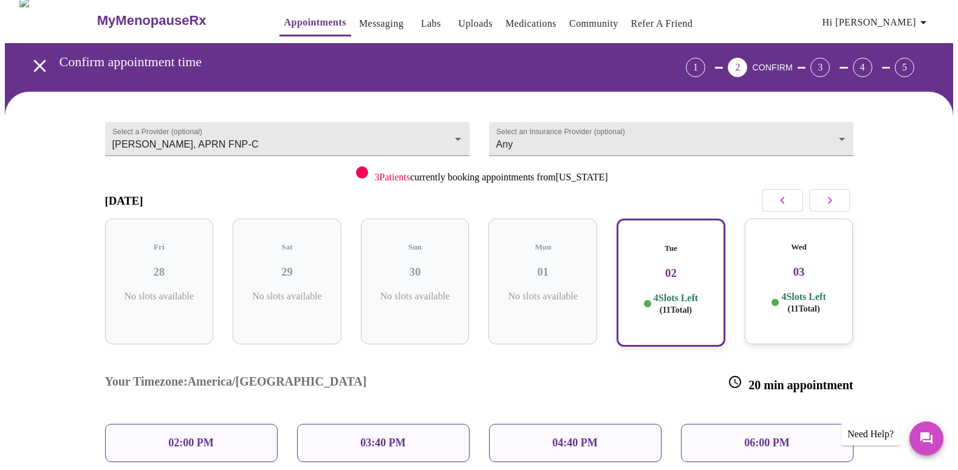
click at [197, 437] on p "02:00 PM" at bounding box center [190, 443] width 45 height 13
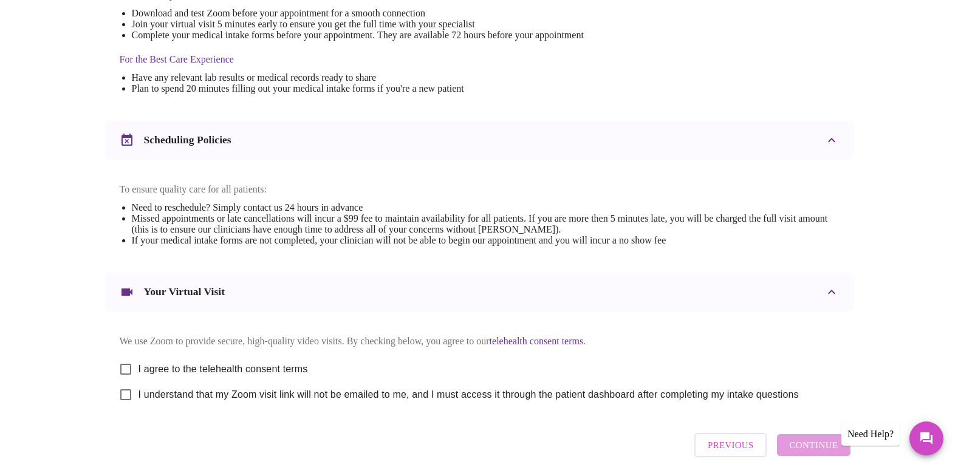
scroll to position [411, 0]
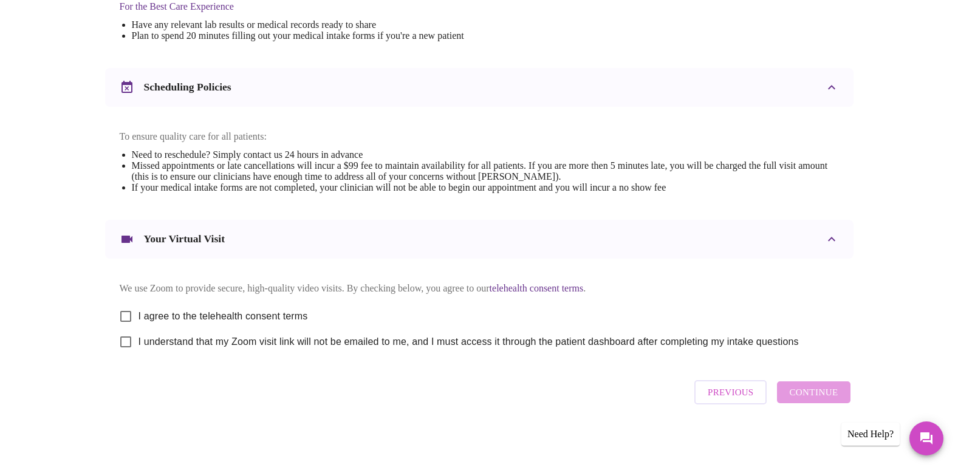
click at [126, 311] on input "I agree to the telehealth consent terms" at bounding box center [126, 317] width 26 height 26
checkbox input "true"
click at [124, 343] on input "I understand that my Zoom visit link will not be emailed to me, and I must acce…" at bounding box center [126, 342] width 26 height 26
checkbox input "true"
click at [804, 393] on span "Continue" at bounding box center [813, 392] width 49 height 16
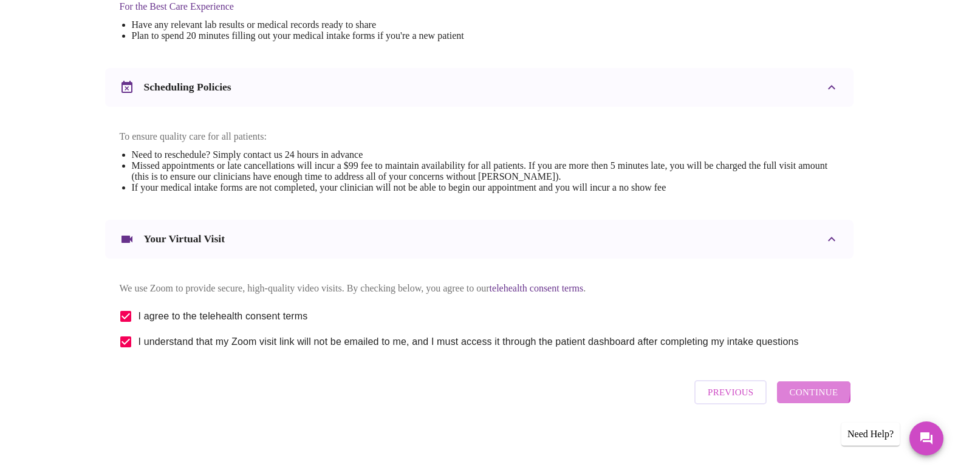
scroll to position [47, 0]
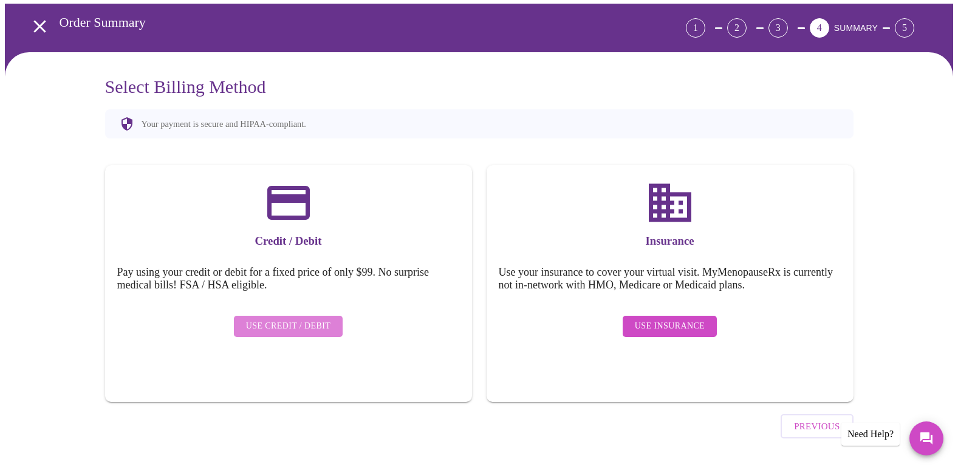
click at [318, 321] on span "Use Credit / Debit" at bounding box center [288, 326] width 85 height 15
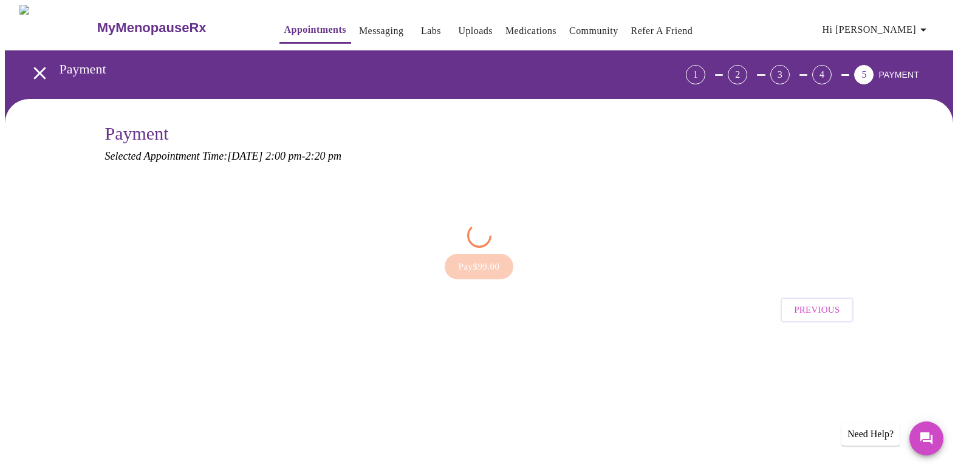
scroll to position [0, 0]
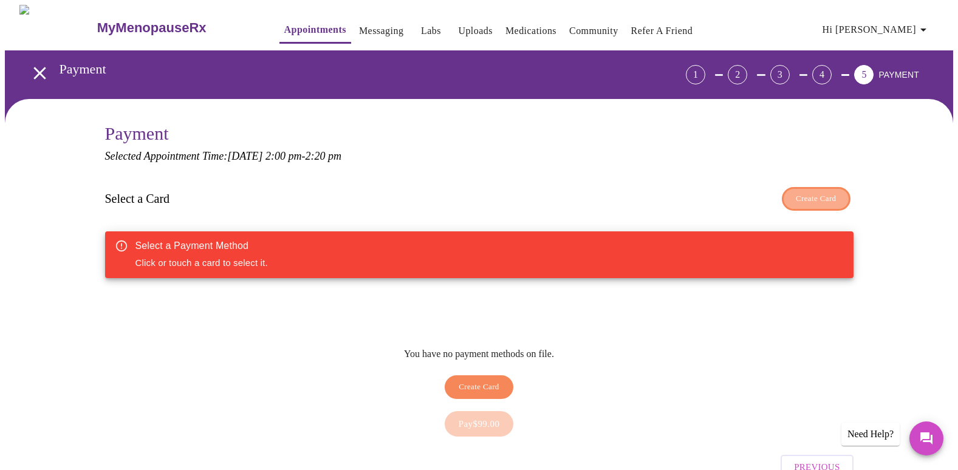
click at [796, 197] on span "Create Card" at bounding box center [816, 199] width 41 height 14
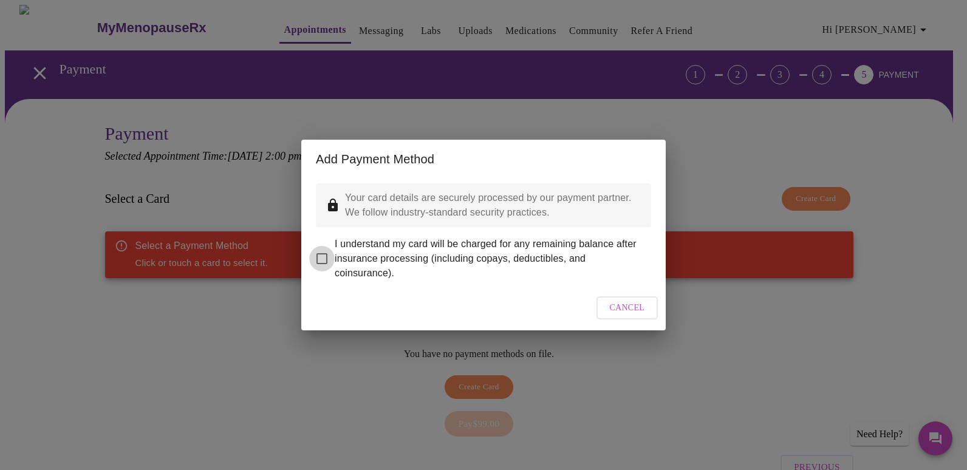
click at [324, 247] on input "I understand my card will be charged for any remaining balance after insurance …" at bounding box center [322, 259] width 26 height 26
checkbox input "true"
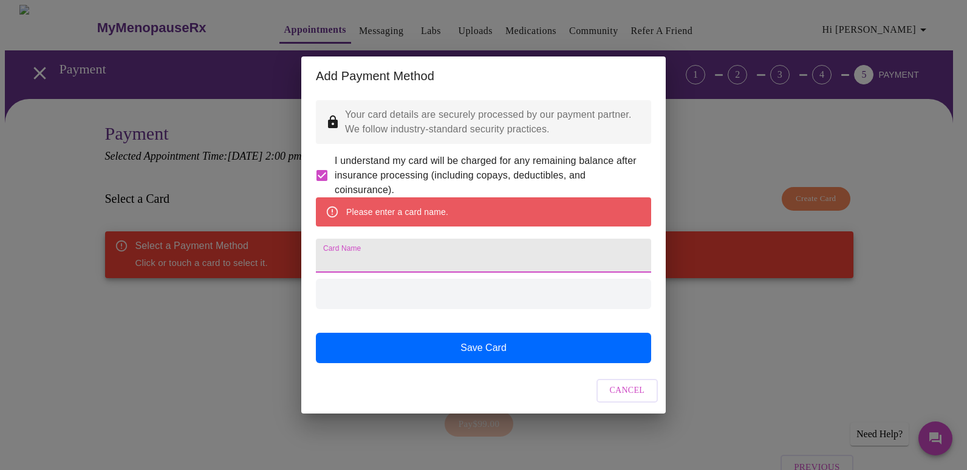
click at [444, 263] on input "Card Name" at bounding box center [483, 256] width 335 height 34
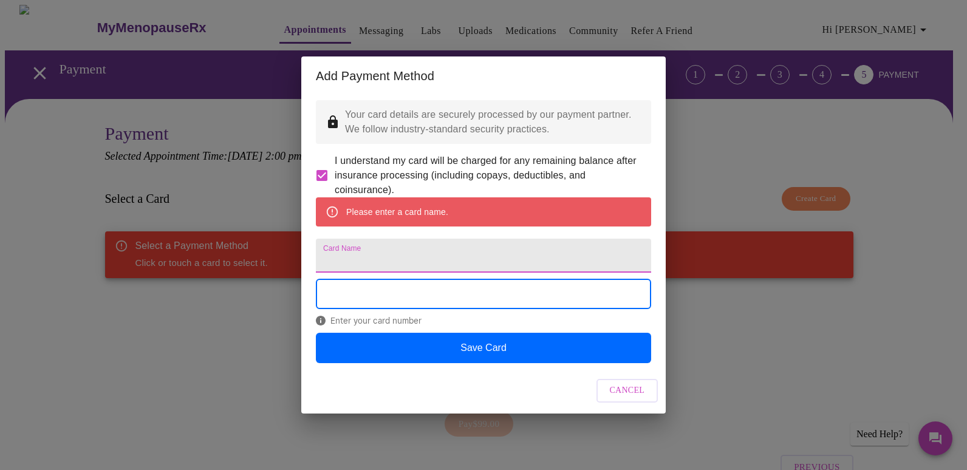
click at [444, 263] on input "Card Name" at bounding box center [483, 256] width 335 height 34
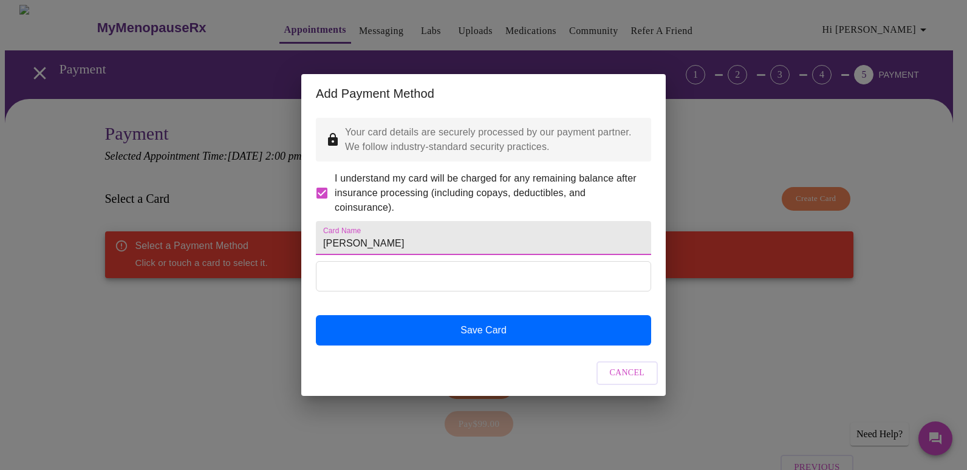
type input "Jacki Linn"
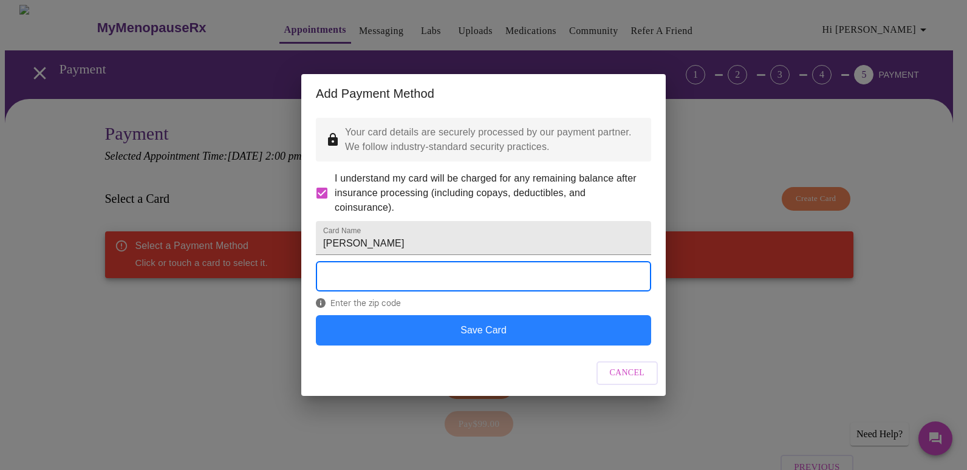
click at [501, 343] on button "Save Card" at bounding box center [483, 330] width 335 height 30
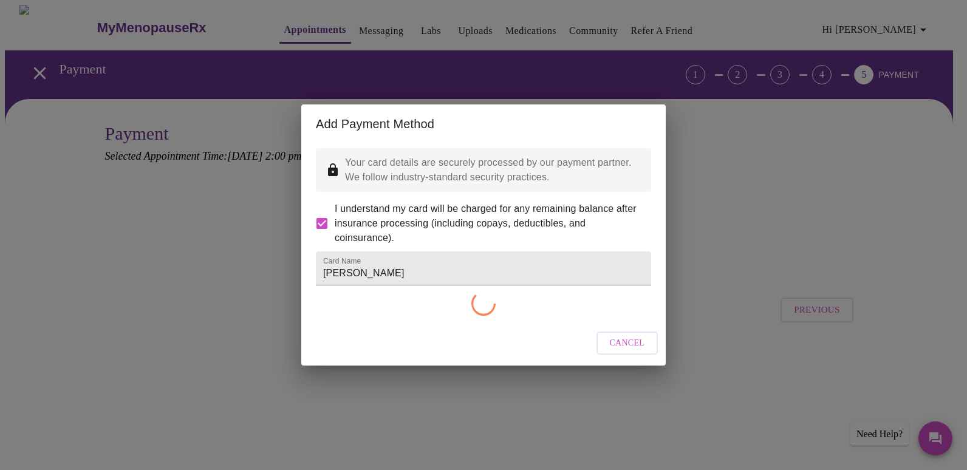
checkbox input "false"
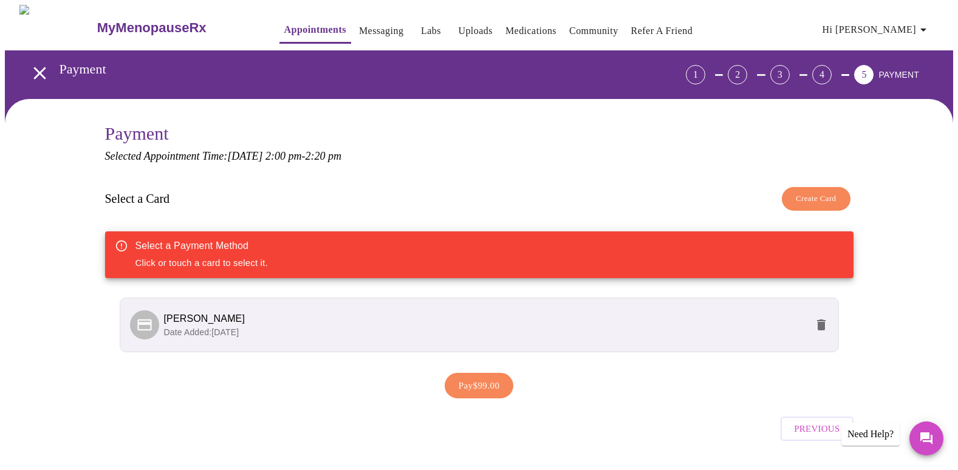
click at [494, 378] on span "Pay $99.00" at bounding box center [479, 386] width 41 height 16
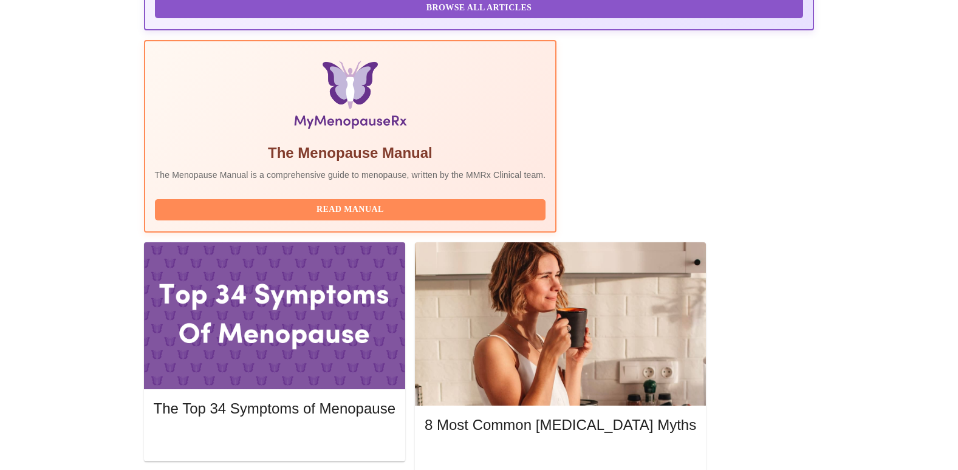
scroll to position [364, 0]
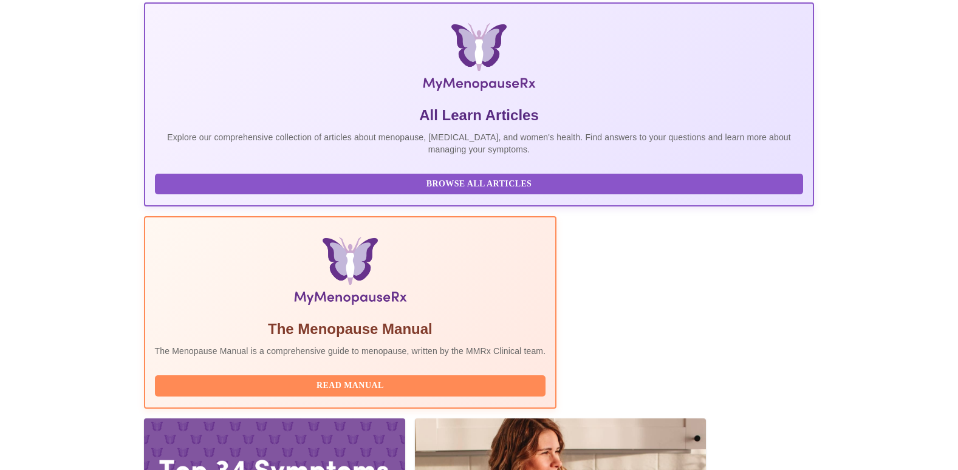
scroll to position [0, 0]
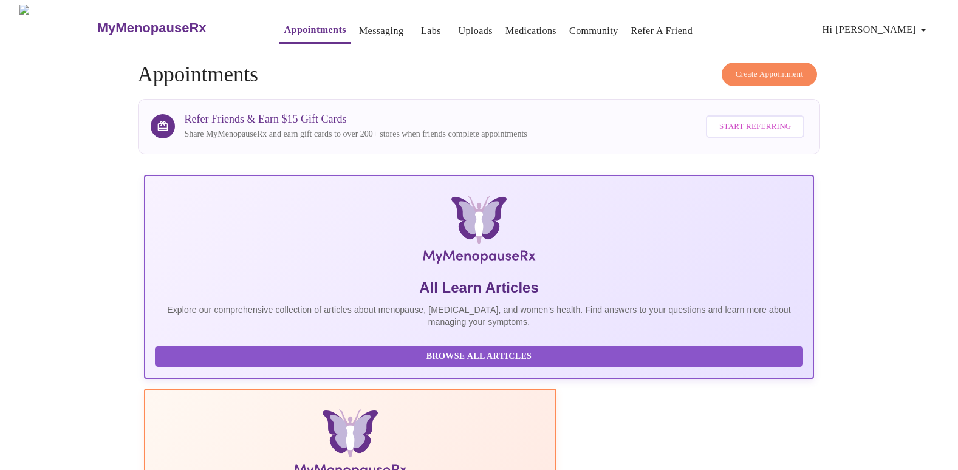
click at [903, 25] on span "Hi [PERSON_NAME]" at bounding box center [876, 29] width 108 height 17
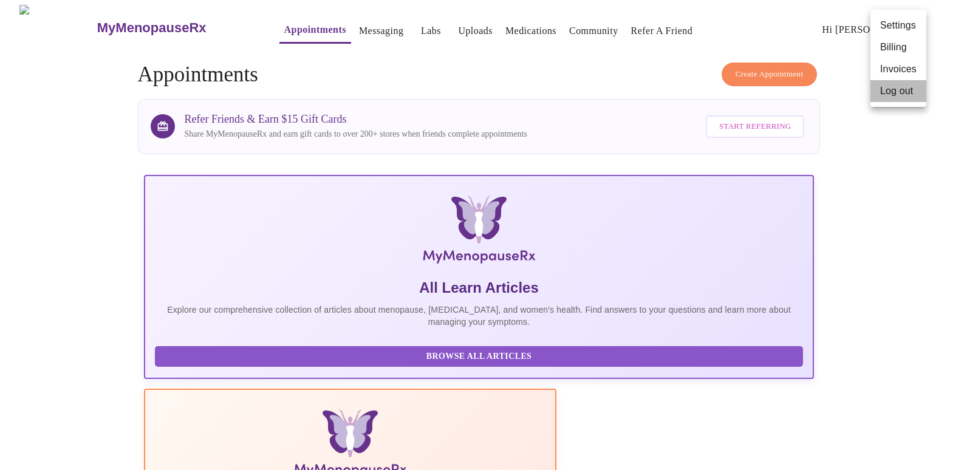
click at [895, 89] on li "Log out" at bounding box center [898, 91] width 56 height 22
